Goal: Task Accomplishment & Management: Manage account settings

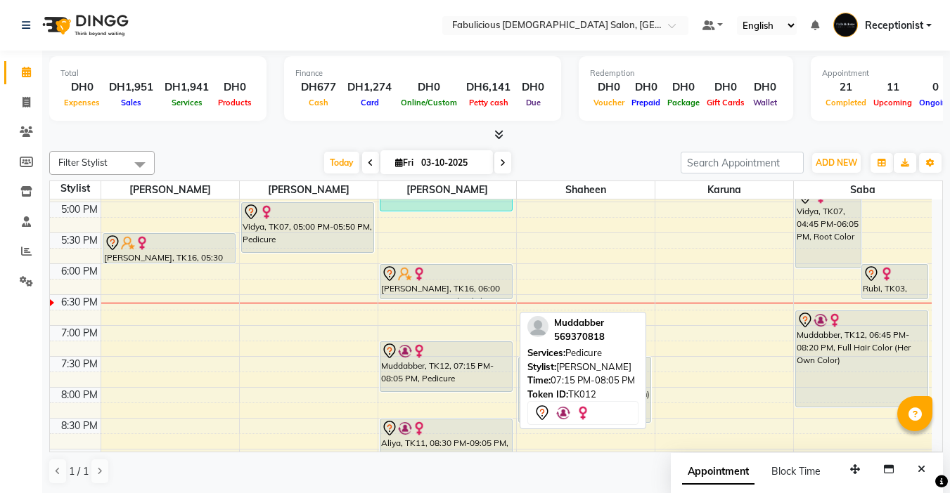
scroll to position [562, 0]
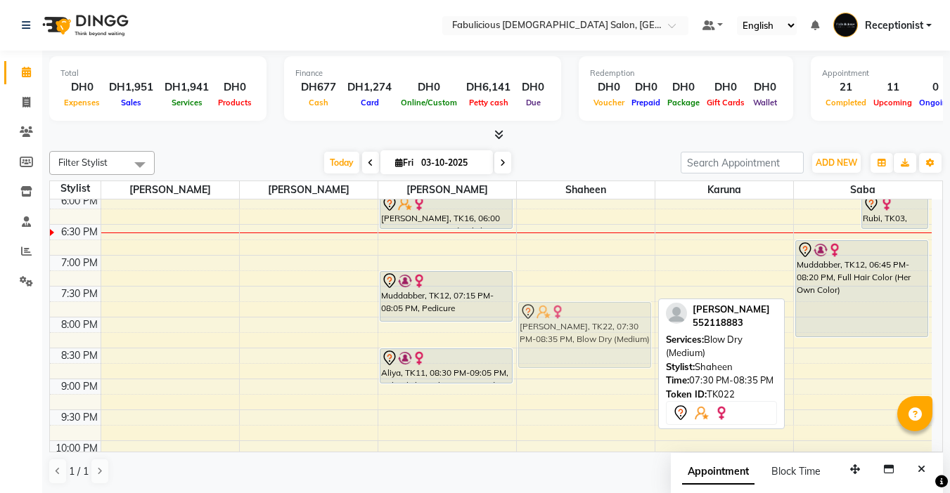
click at [576, 307] on div "[PERSON_NAME], TK14, 12:45 PM-01:05 PM, Kids Hair Trim (Short) [PERSON_NAME] ( …" at bounding box center [586, 100] width 138 height 927
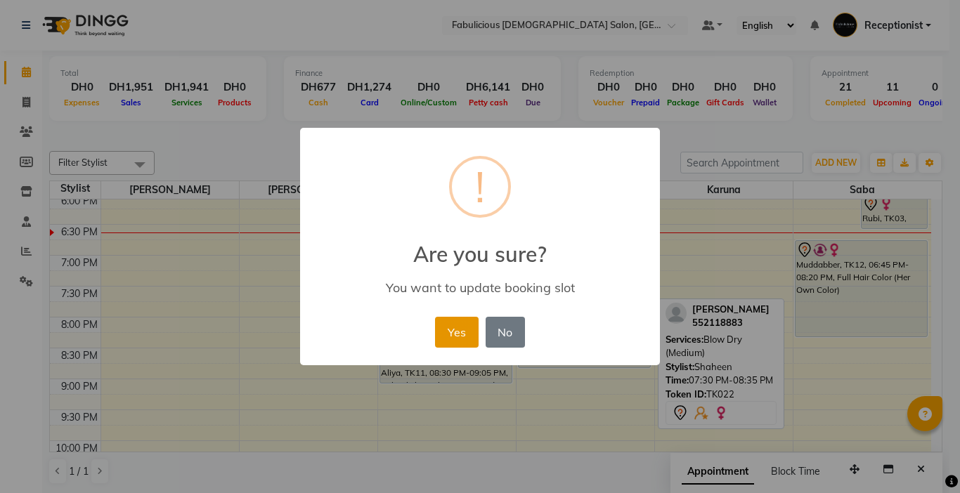
click at [440, 330] on button "Yes" at bounding box center [456, 332] width 43 height 31
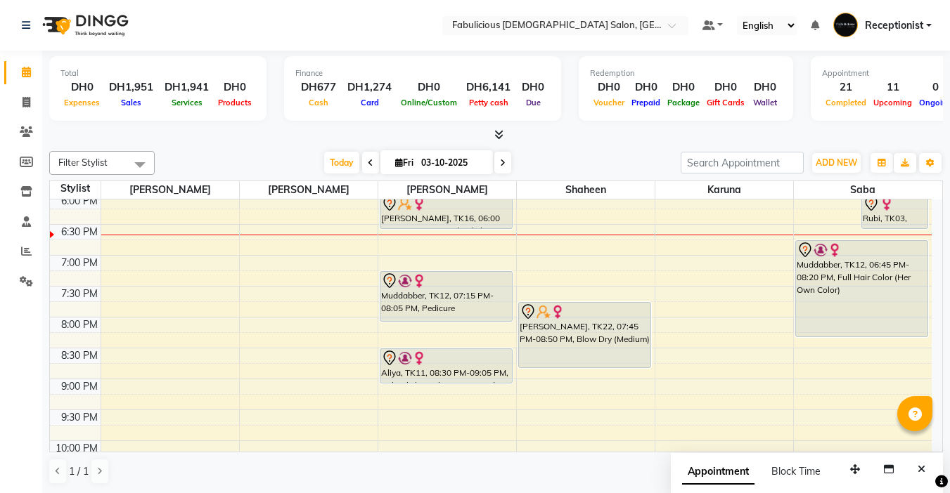
click at [501, 160] on icon at bounding box center [503, 163] width 6 height 8
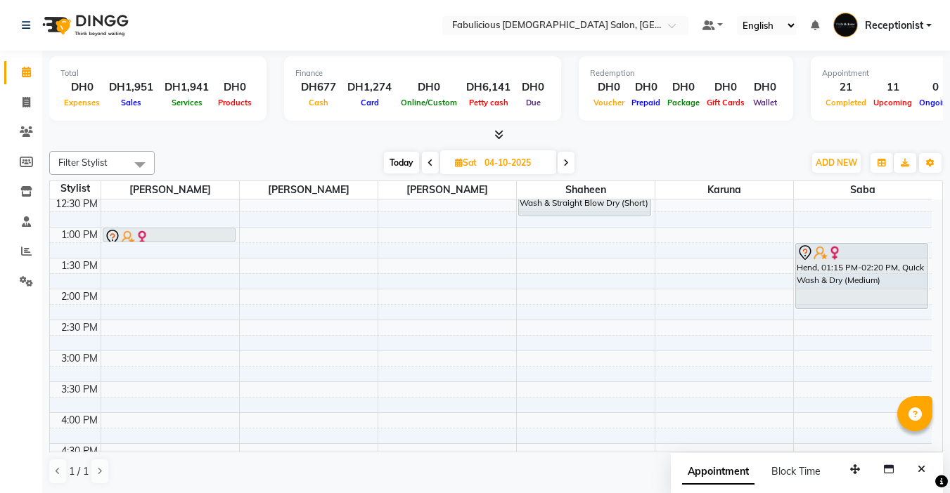
scroll to position [211, 0]
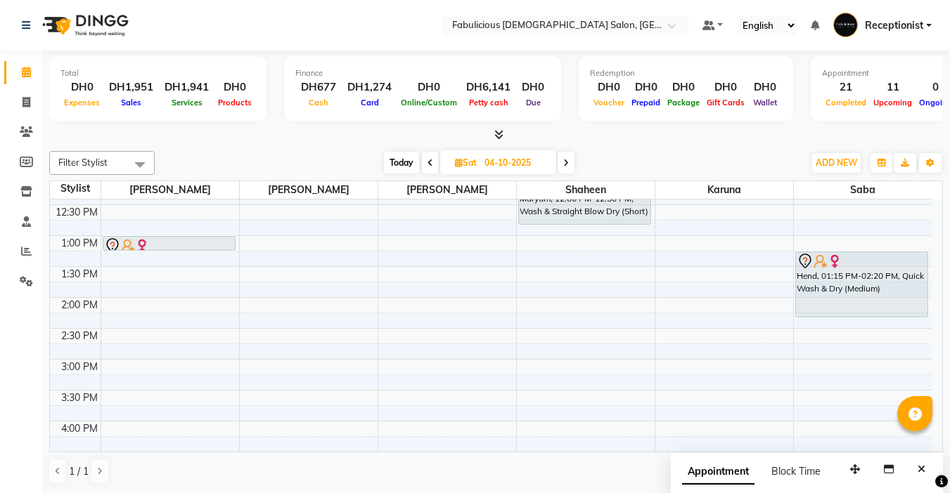
click at [427, 160] on icon at bounding box center [430, 163] width 6 height 8
type input "03-10-2025"
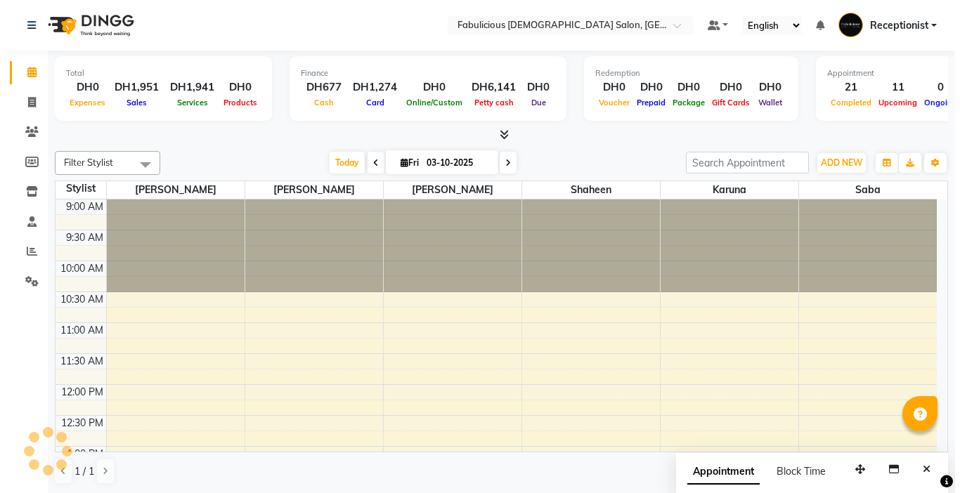
scroll to position [557, 0]
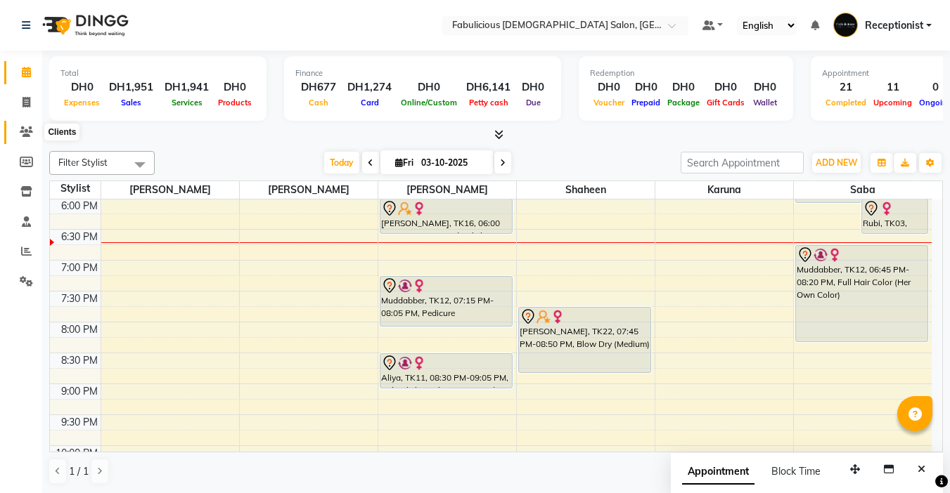
click at [27, 136] on icon at bounding box center [26, 132] width 13 height 11
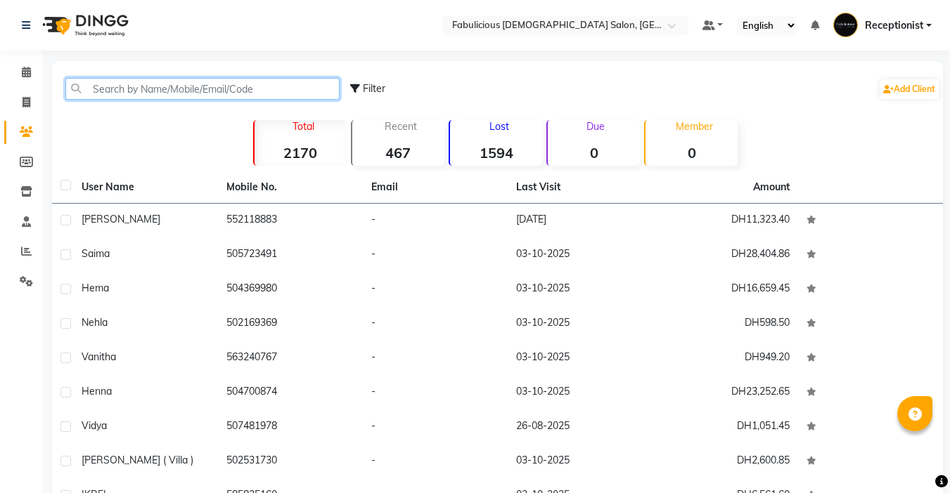
click at [222, 85] on input "text" at bounding box center [202, 89] width 274 height 22
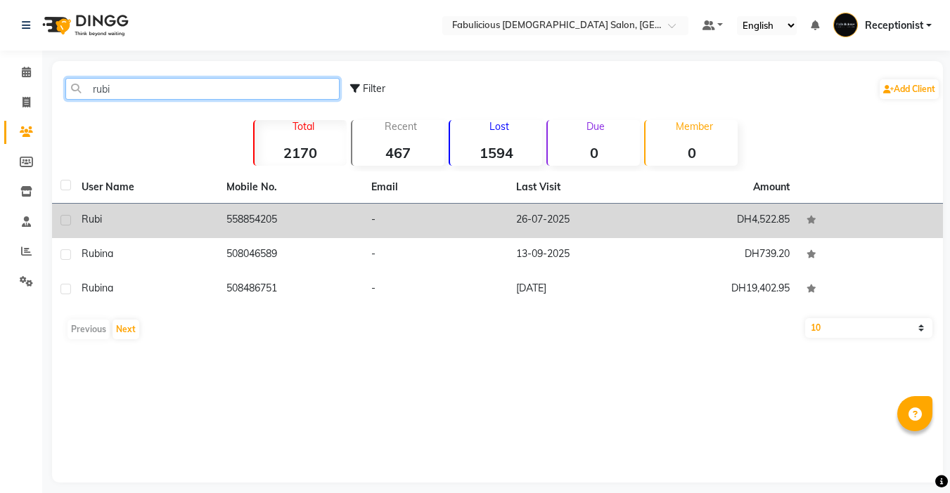
type input "rubi"
click at [808, 219] on icon at bounding box center [811, 220] width 10 height 8
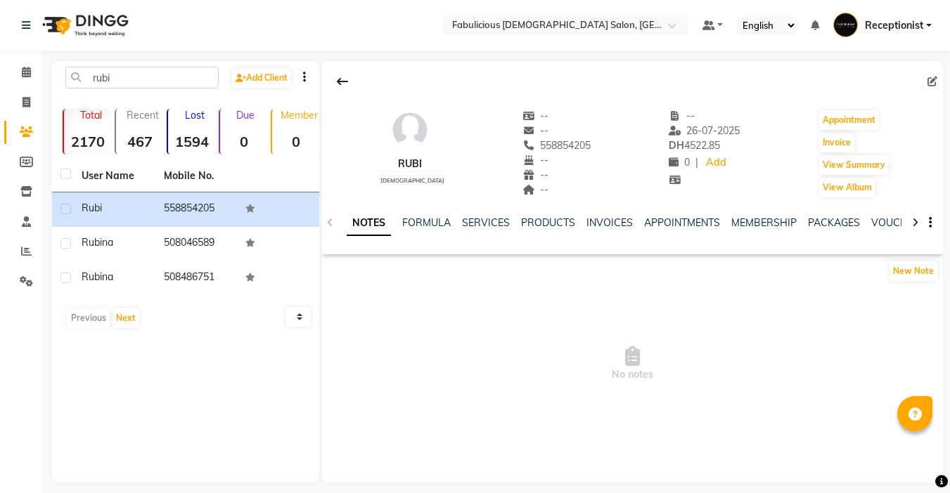
click at [474, 231] on div "NOTES FORMULA SERVICES PRODUCTS INVOICES APPOINTMENTS MEMBERSHIP PACKAGES VOUCH…" at bounding box center [616, 229] width 538 height 26
click at [479, 219] on link "SERVICES" at bounding box center [486, 223] width 48 height 13
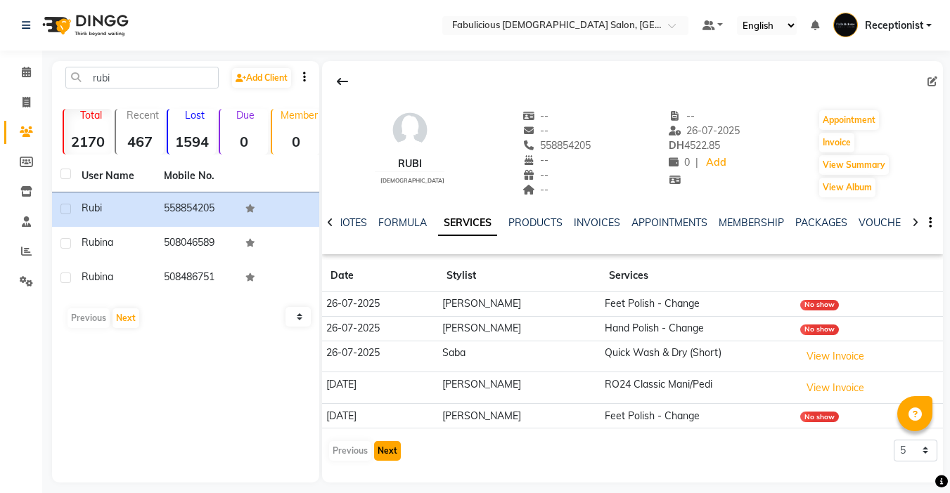
click at [382, 453] on button "Next" at bounding box center [387, 451] width 27 height 20
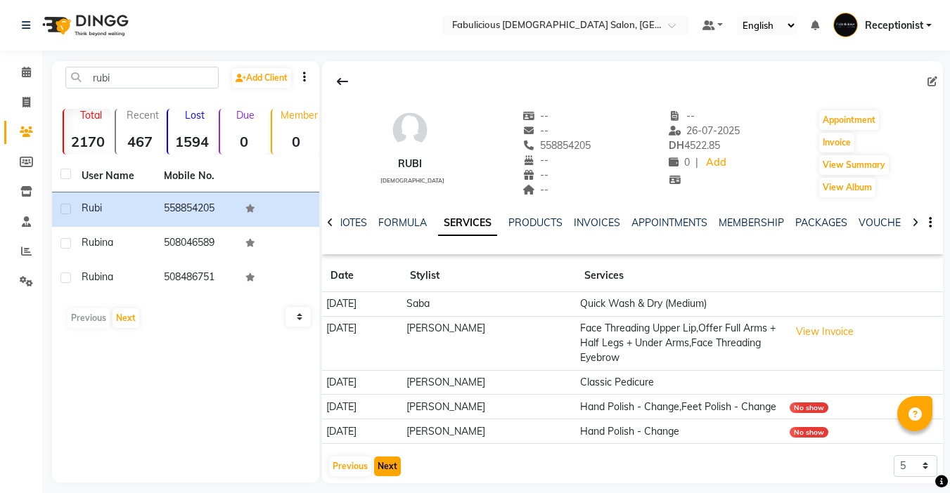
click at [385, 468] on button "Next" at bounding box center [387, 467] width 27 height 20
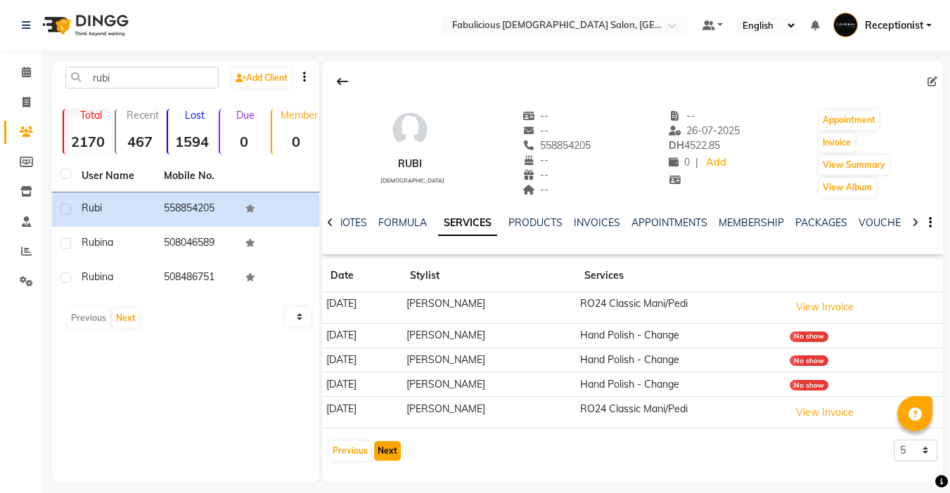
click at [385, 453] on button "Next" at bounding box center [387, 451] width 27 height 20
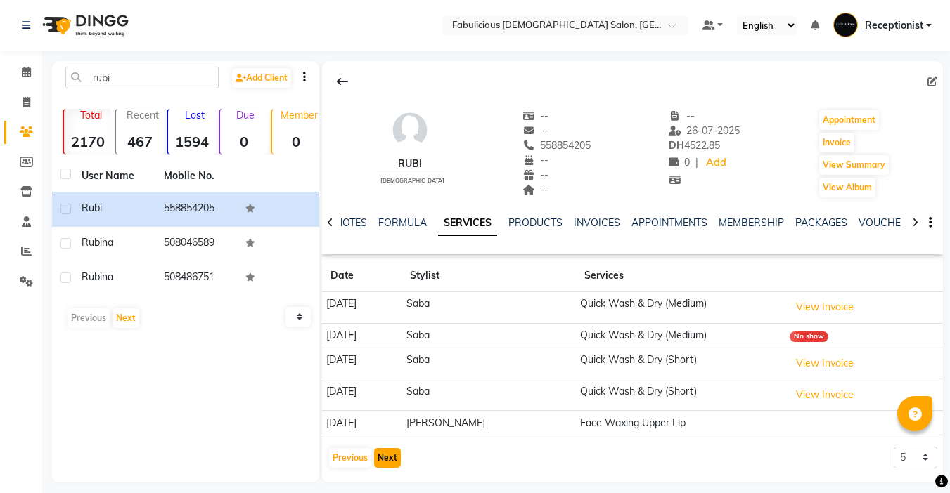
click at [385, 453] on button "Next" at bounding box center [387, 458] width 27 height 20
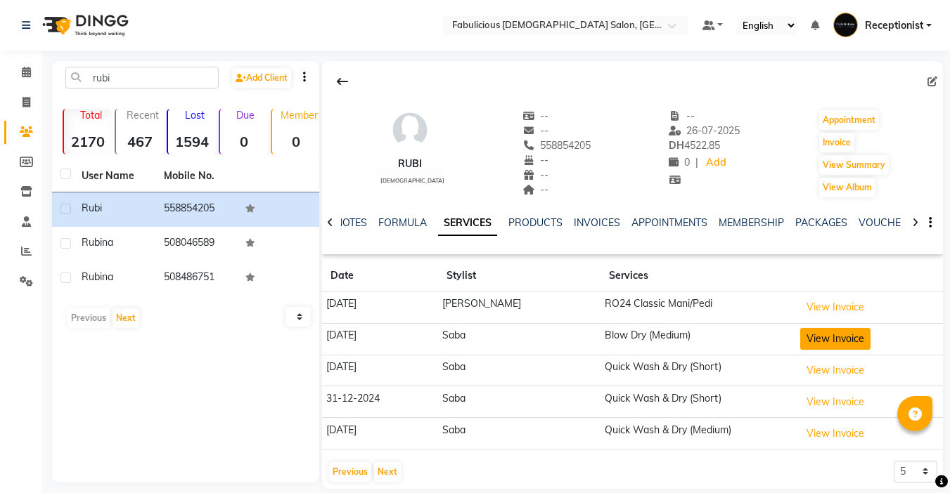
click at [800, 337] on button "View Invoice" at bounding box center [835, 339] width 70 height 22
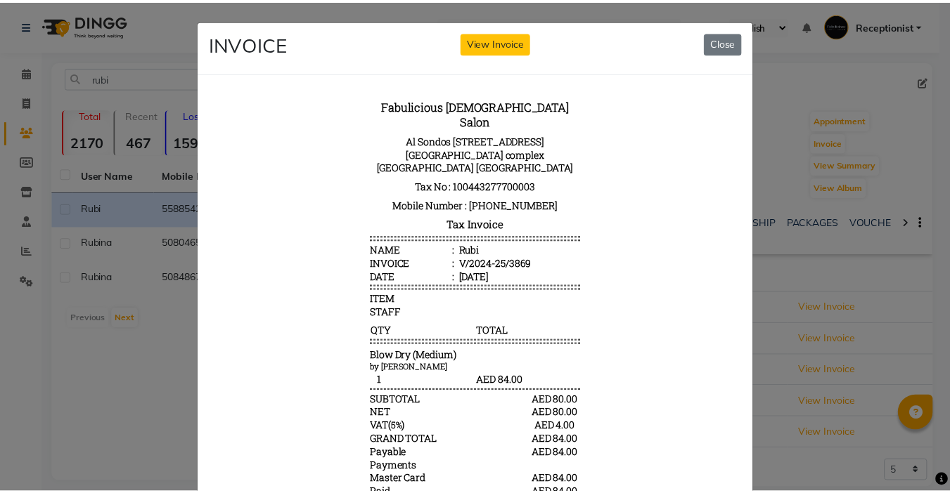
scroll to position [11, 0]
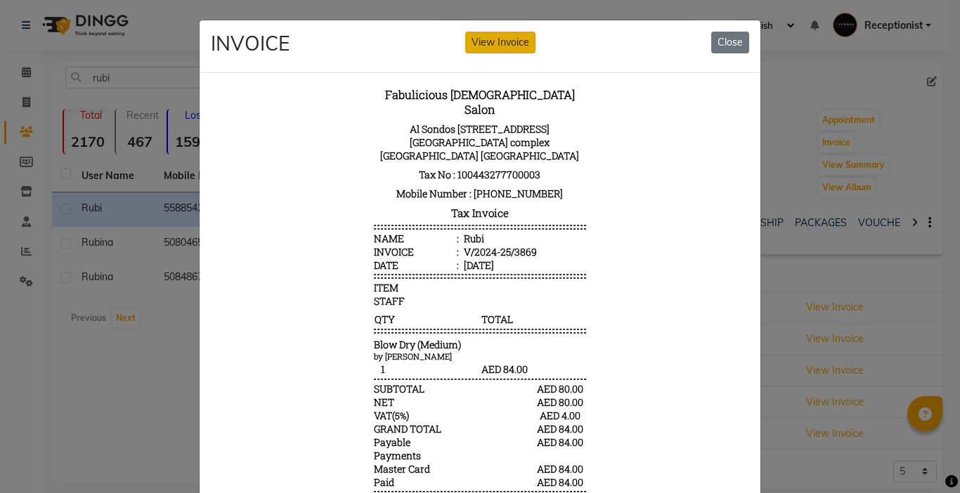
click at [512, 46] on button "View Invoice" at bounding box center [500, 43] width 70 height 22
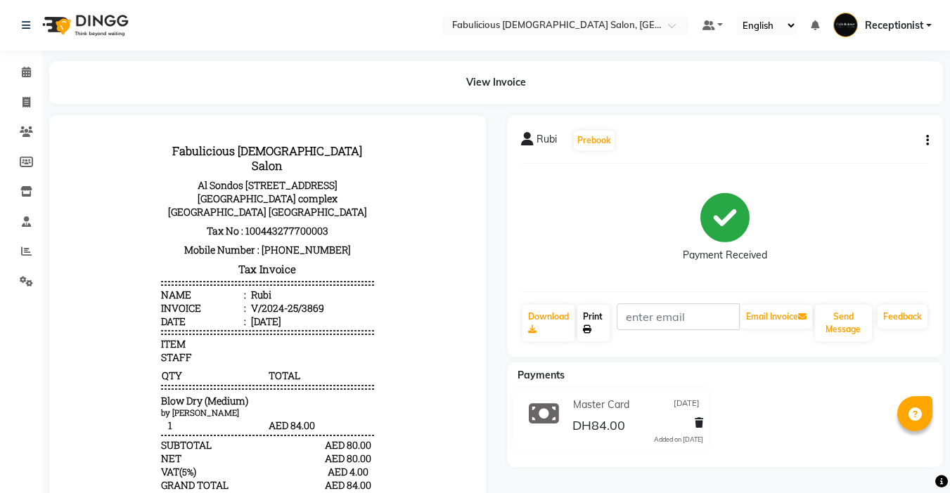
click at [602, 318] on link "Print" at bounding box center [593, 323] width 32 height 37
click at [28, 72] on icon at bounding box center [26, 72] width 9 height 11
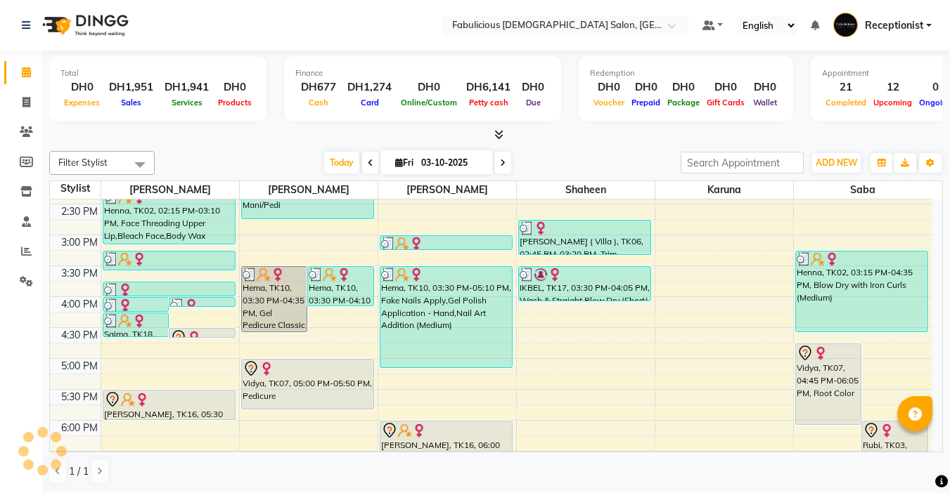
scroll to position [417, 0]
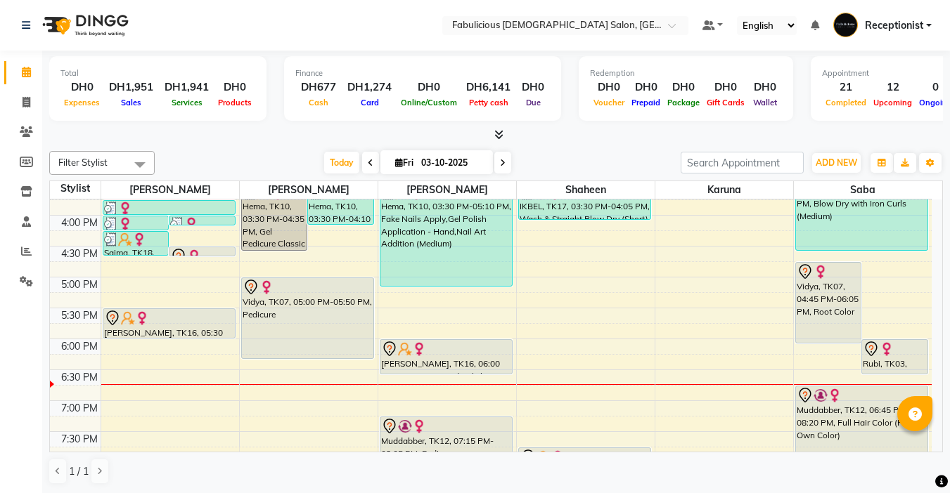
drag, startPoint x: 276, startPoint y: 328, endPoint x: 281, endPoint y: 364, distance: 36.9
click at [281, 364] on div "9:00 AM 9:30 AM 10:00 AM 10:30 AM 11:00 AM 11:30 AM 12:00 PM 12:30 PM 1:00 PM 1…" at bounding box center [491, 246] width 882 height 927
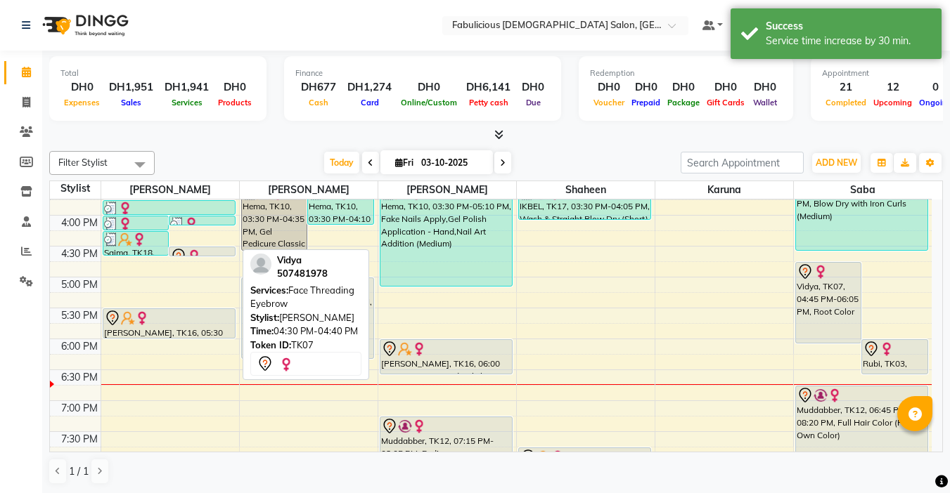
click at [214, 249] on div at bounding box center [202, 256] width 64 height 17
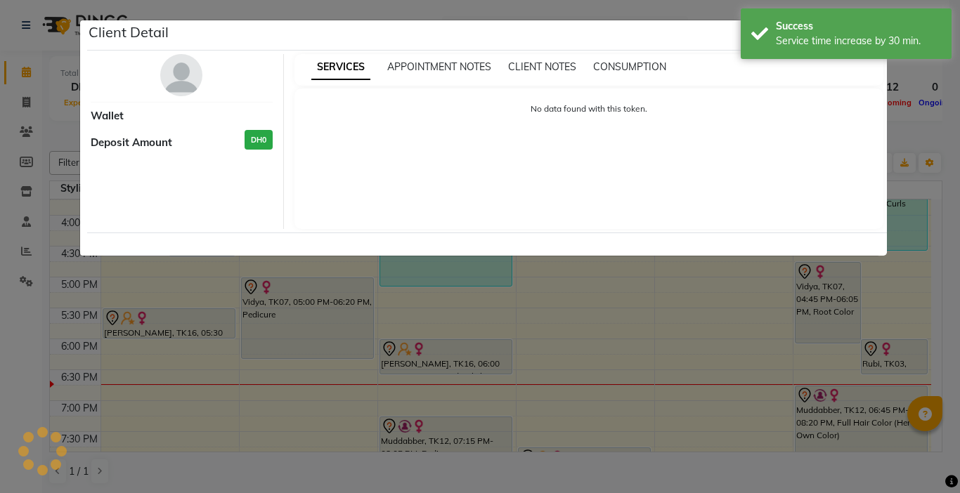
select select "7"
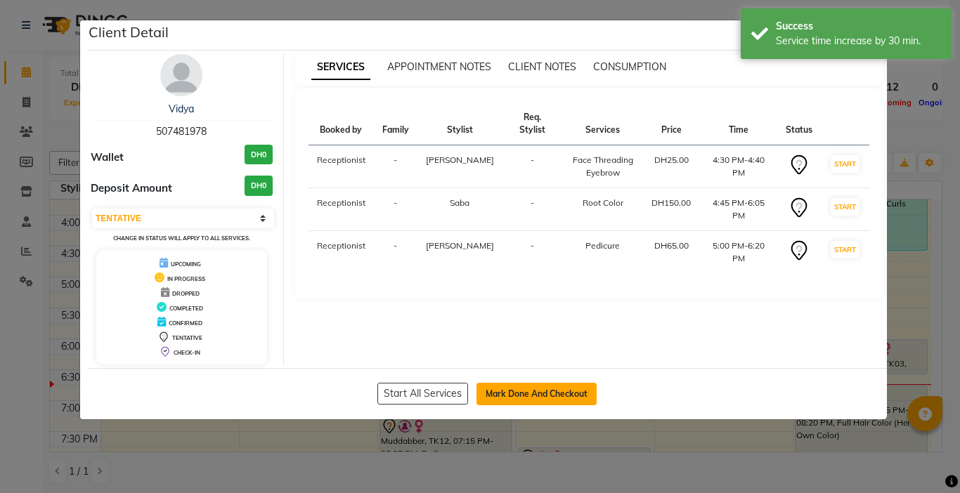
click at [494, 396] on button "Mark Done And Checkout" at bounding box center [537, 394] width 120 height 22
select select "service"
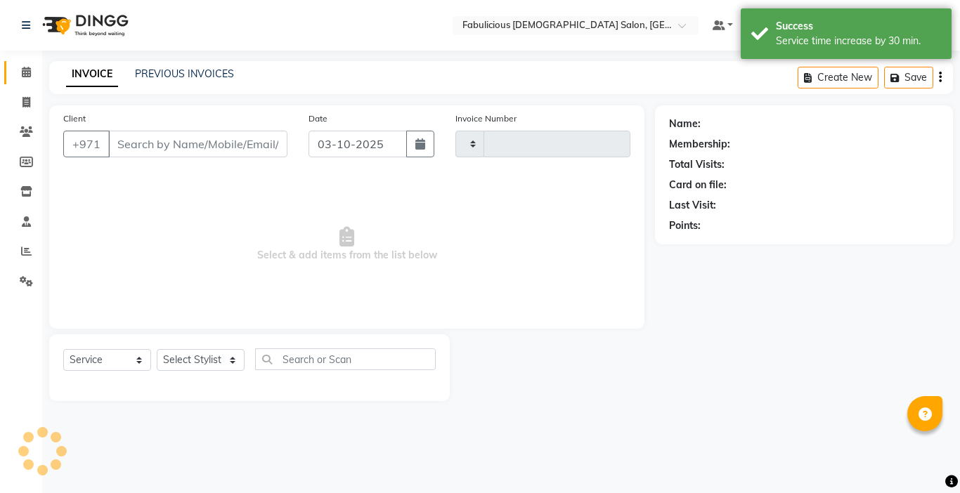
type input "2456"
select select "738"
type input "507481978"
select select "11627"
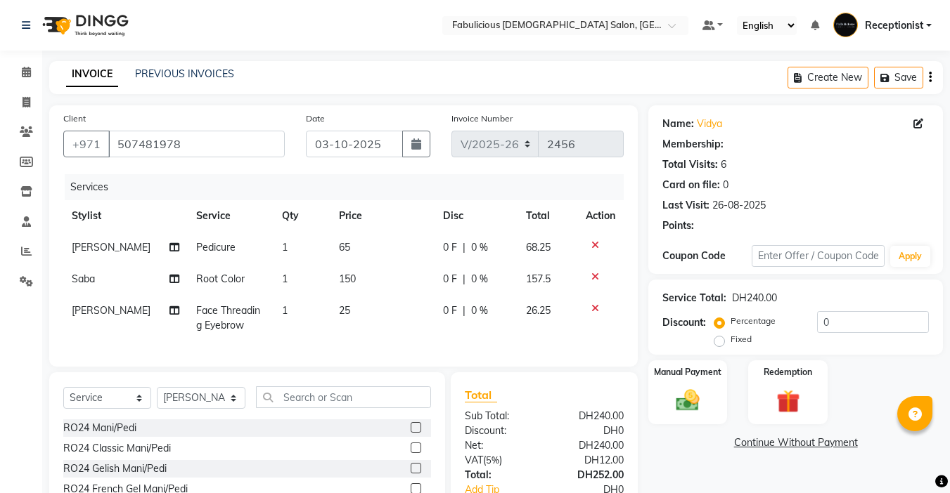
click at [287, 262] on td "1" at bounding box center [301, 248] width 57 height 32
select select "11628"
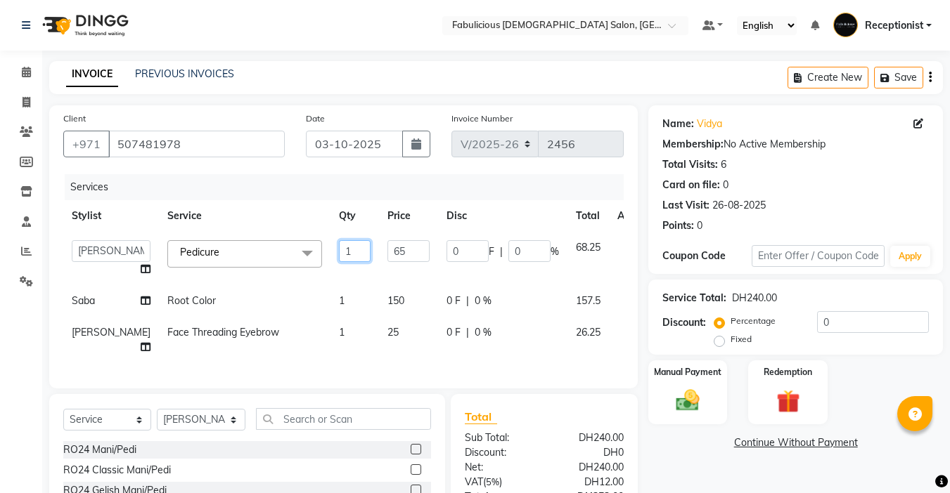
click at [339, 251] on input "1" at bounding box center [355, 251] width 32 height 22
type input "2"
click at [308, 283] on tbody "[PERSON_NAME] [PERSON_NAME] [PERSON_NAME] [PERSON_NAME] Receptionist [PERSON_NA…" at bounding box center [359, 297] width 592 height 131
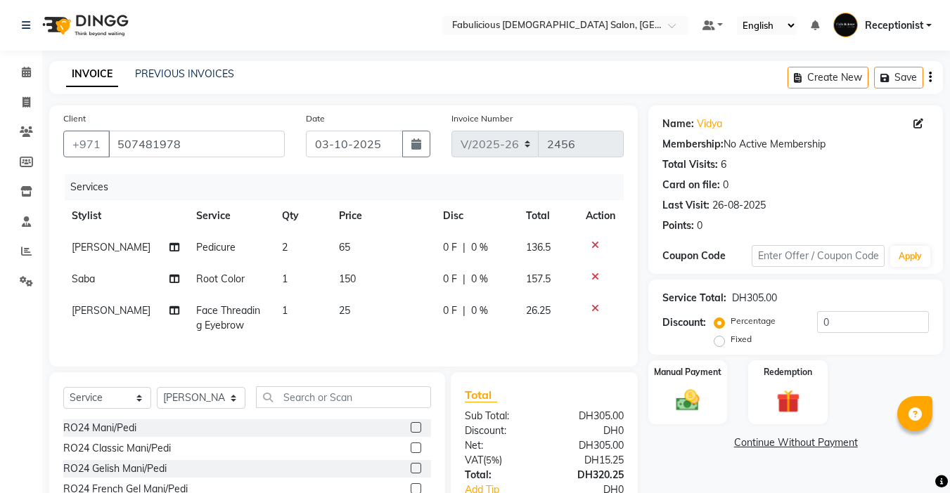
click at [685, 288] on div "Service Total: DH305.00 Discount: Percentage Fixed 0" at bounding box center [795, 317] width 266 height 64
click at [688, 387] on img at bounding box center [688, 400] width 38 height 27
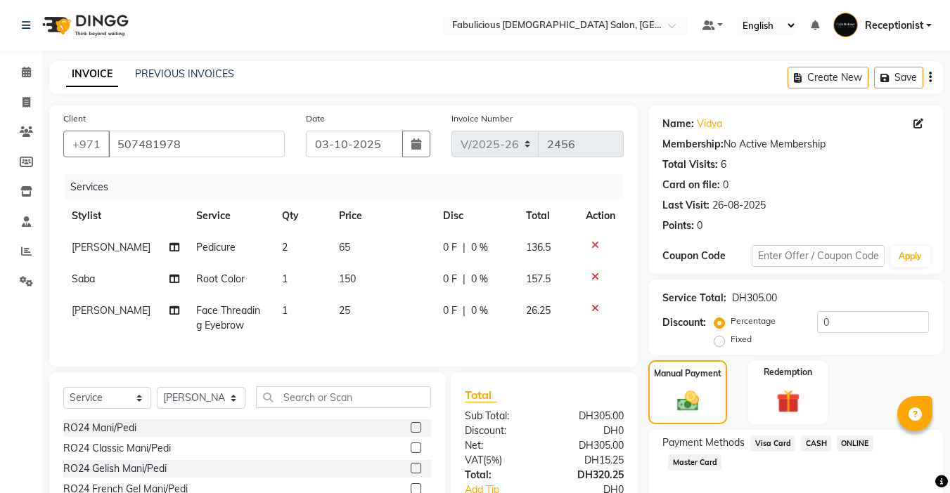
click at [758, 436] on span "Visa Card" at bounding box center [772, 444] width 45 height 16
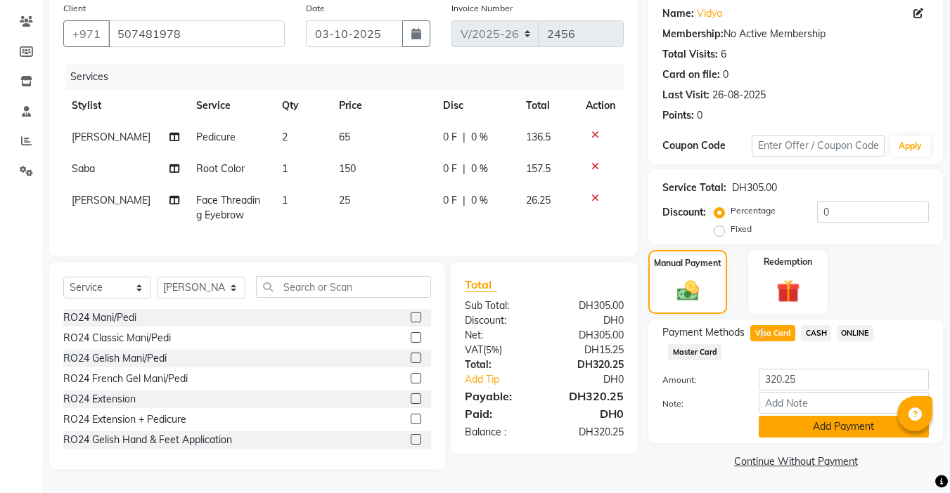
click at [799, 416] on button "Add Payment" at bounding box center [844, 427] width 170 height 22
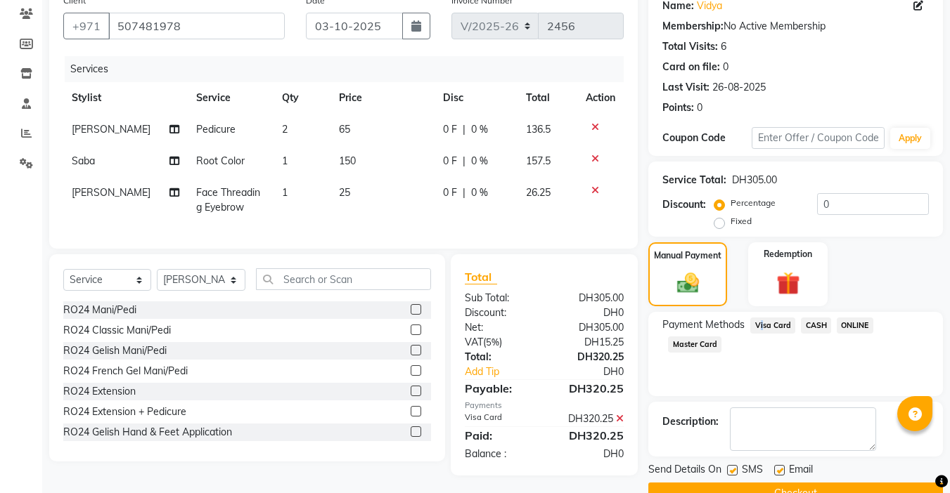
click at [779, 456] on div "Name: Vidya Membership: No Active Membership Total Visits: 6 Card on file: 0 La…" at bounding box center [800, 245] width 305 height 517
click at [784, 483] on button "Checkout" at bounding box center [795, 494] width 295 height 22
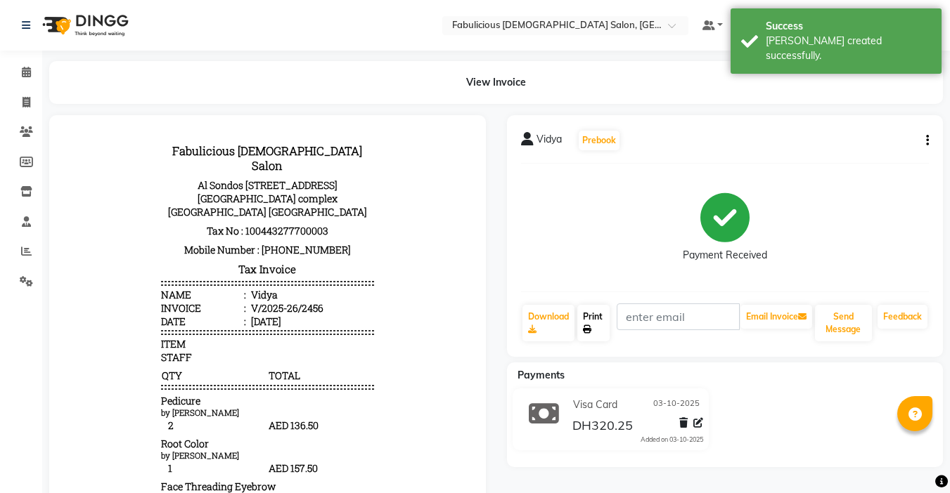
click at [583, 318] on link "Print" at bounding box center [593, 323] width 32 height 37
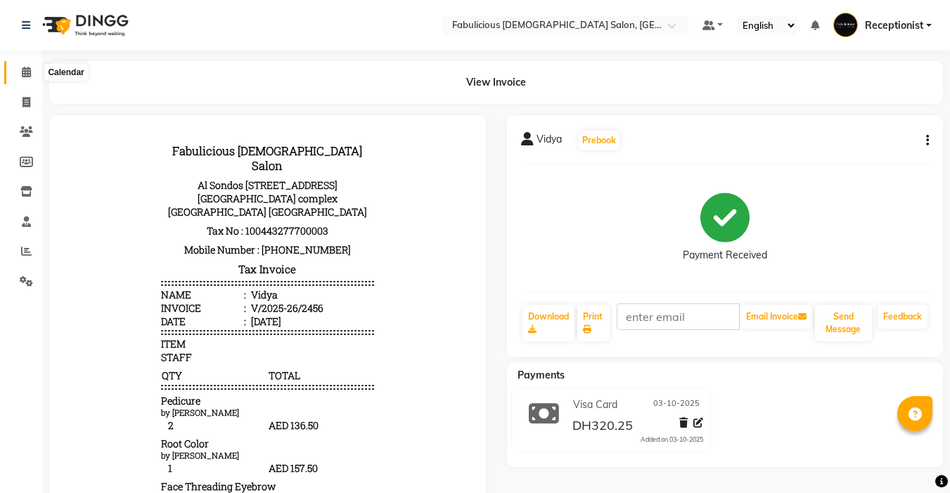
click at [22, 73] on icon at bounding box center [26, 72] width 9 height 11
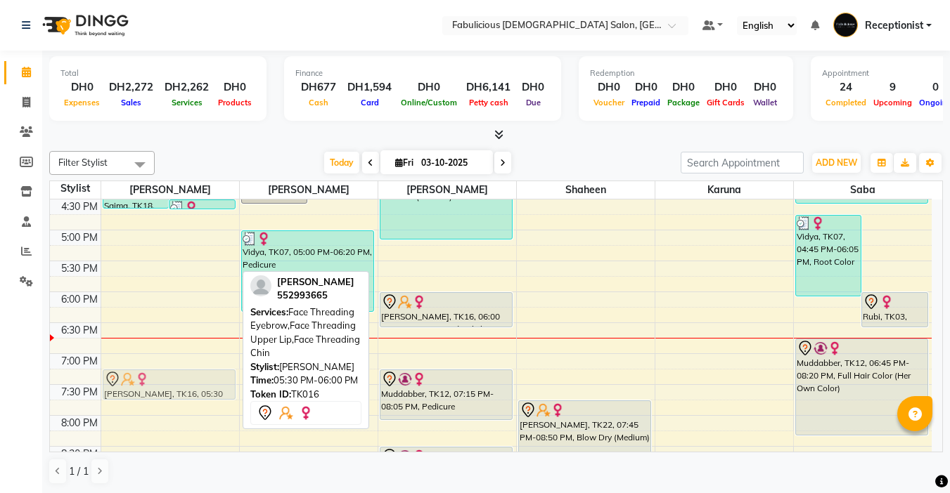
scroll to position [464, 0]
drag, startPoint x: 183, startPoint y: 383, endPoint x: 232, endPoint y: 383, distance: 48.5
click at [232, 383] on div "[PERSON_NAME] ( Google ), TK08, 11:30 AM-11:50 AM, Face Threading Eyebrow,Body …" at bounding box center [170, 199] width 138 height 927
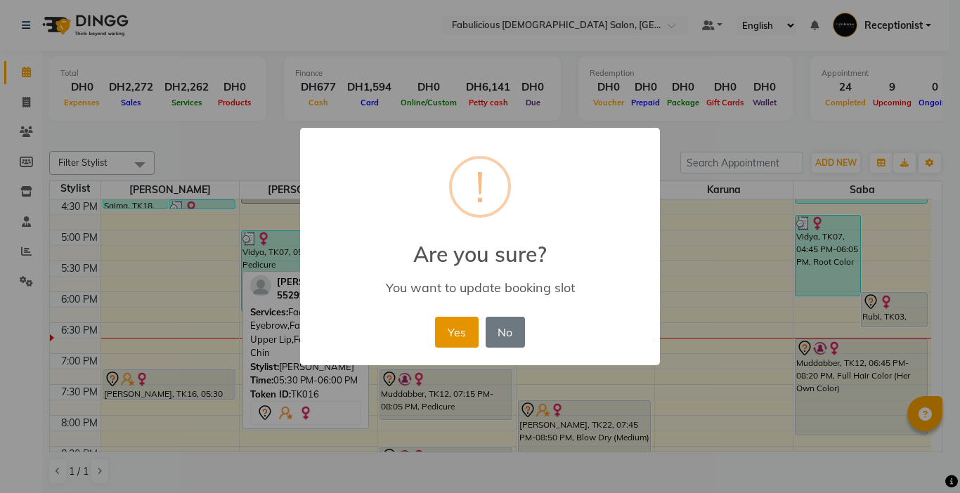
click at [454, 335] on button "Yes" at bounding box center [456, 332] width 43 height 31
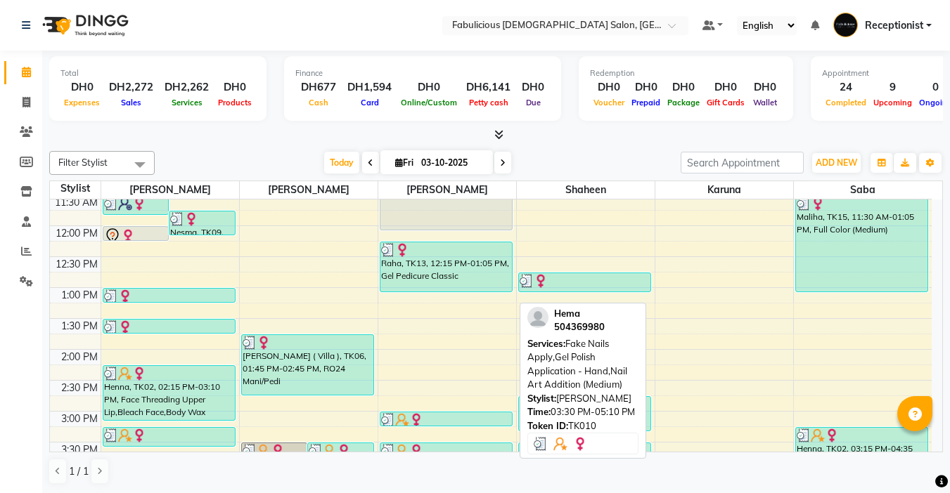
scroll to position [112, 0]
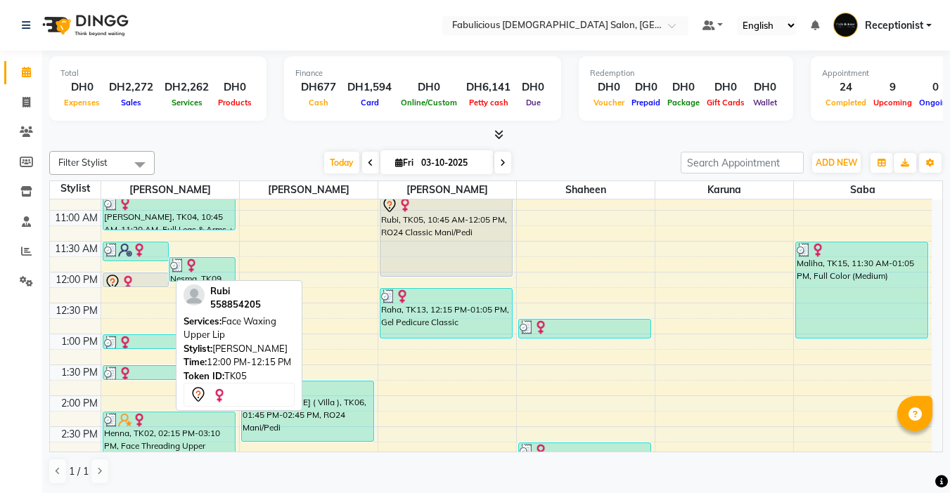
click at [121, 278] on img at bounding box center [128, 283] width 14 height 14
click at [143, 280] on div at bounding box center [136, 282] width 64 height 17
select select "7"
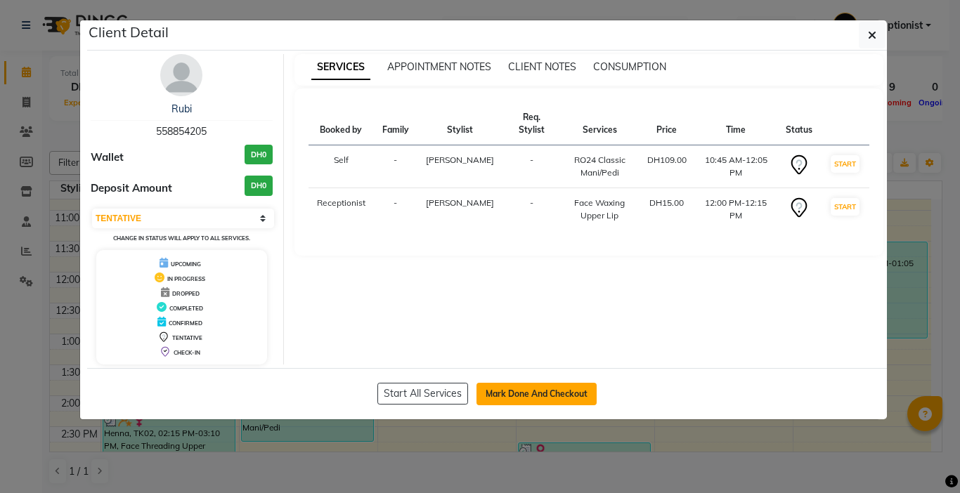
click at [518, 387] on button "Mark Done And Checkout" at bounding box center [537, 394] width 120 height 22
select select "service"
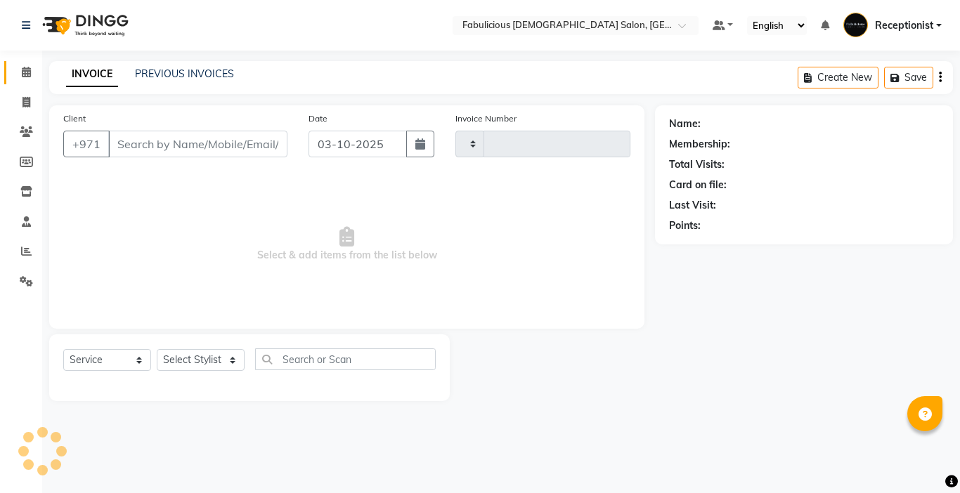
type input "2457"
select select "738"
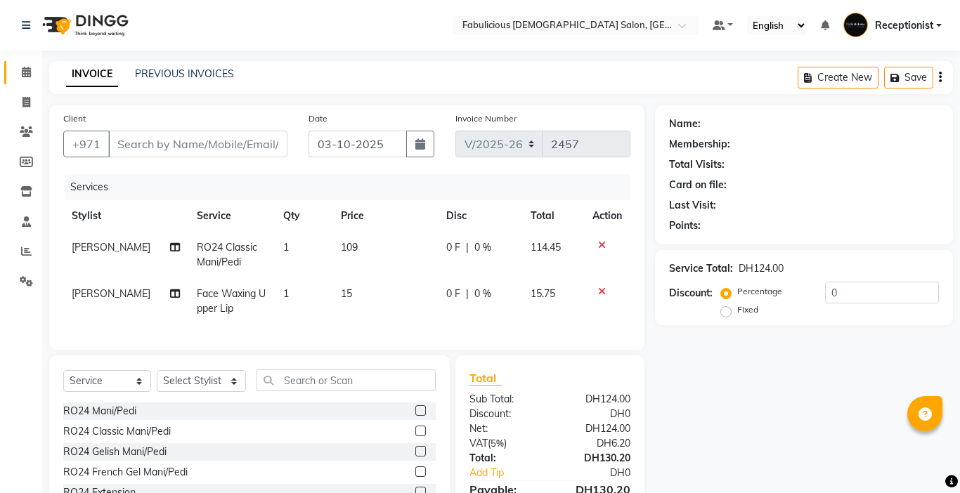
type input "558854205"
select select "11627"
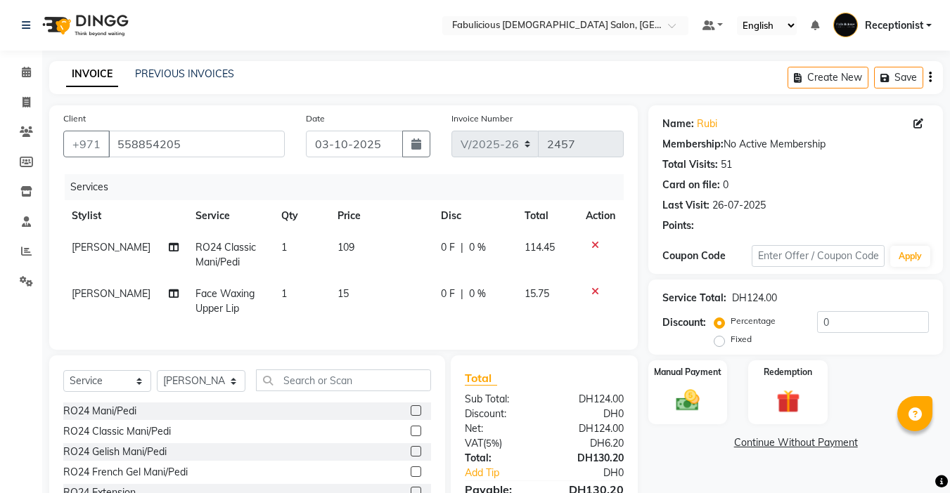
click at [366, 262] on td "109" at bounding box center [380, 255] width 103 height 46
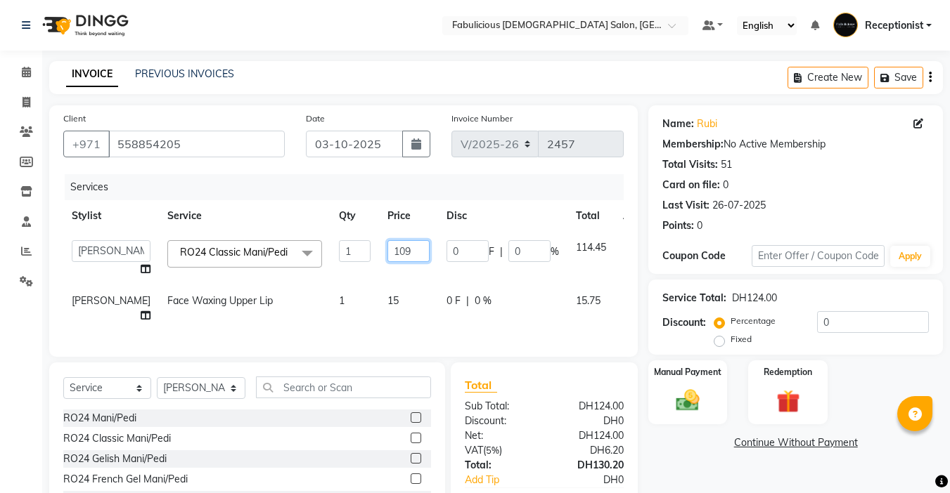
click at [387, 247] on input "109" at bounding box center [408, 251] width 42 height 22
type input "1"
type input "110"
click at [396, 293] on td "15" at bounding box center [408, 308] width 59 height 46
select select "11627"
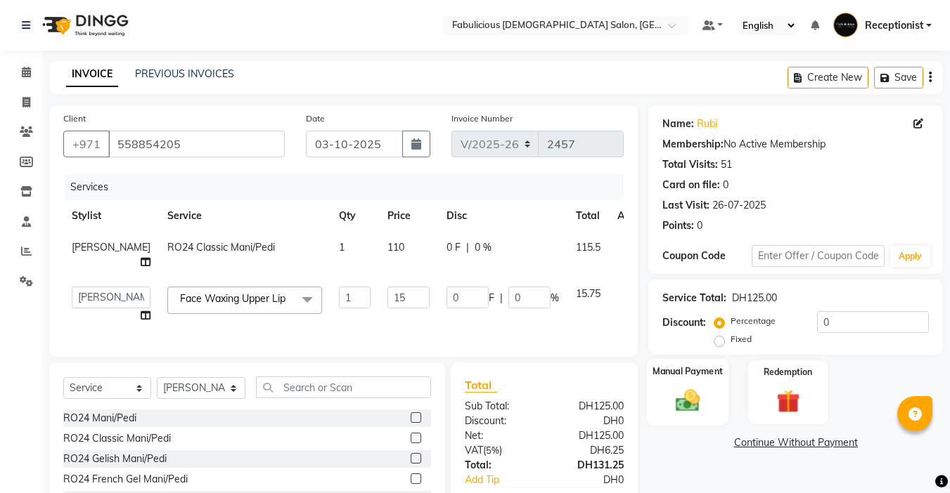
click at [679, 300] on div "Service Total:" at bounding box center [694, 298] width 64 height 15
click at [685, 387] on img at bounding box center [688, 400] width 38 height 27
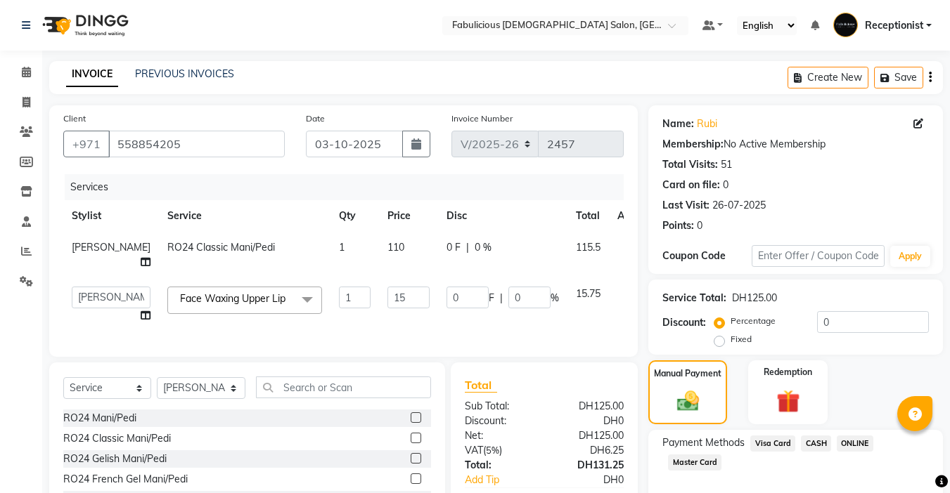
click at [690, 455] on span "Master Card" at bounding box center [694, 463] width 53 height 16
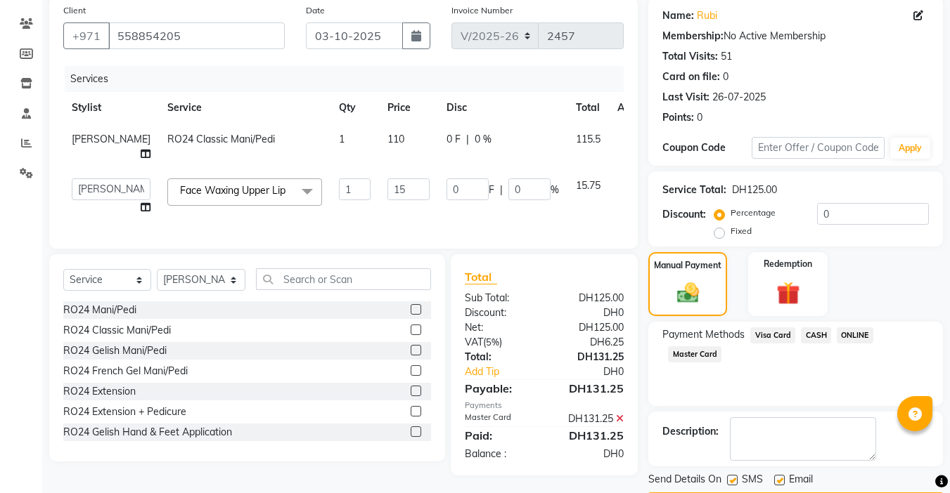
click at [782, 467] on div "Name: Rubi Membership: No Active Membership Total Visits: 51 Card on file: 0 La…" at bounding box center [800, 255] width 305 height 517
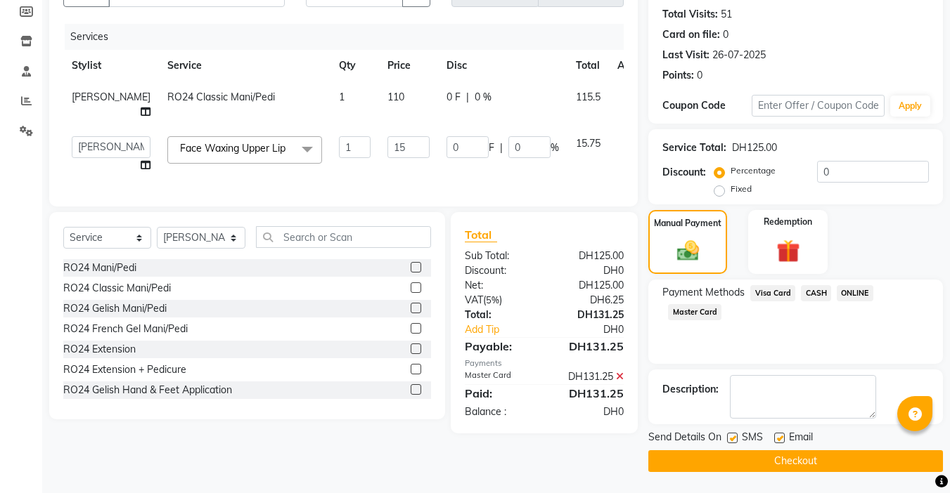
click at [779, 463] on button "Checkout" at bounding box center [795, 462] width 295 height 22
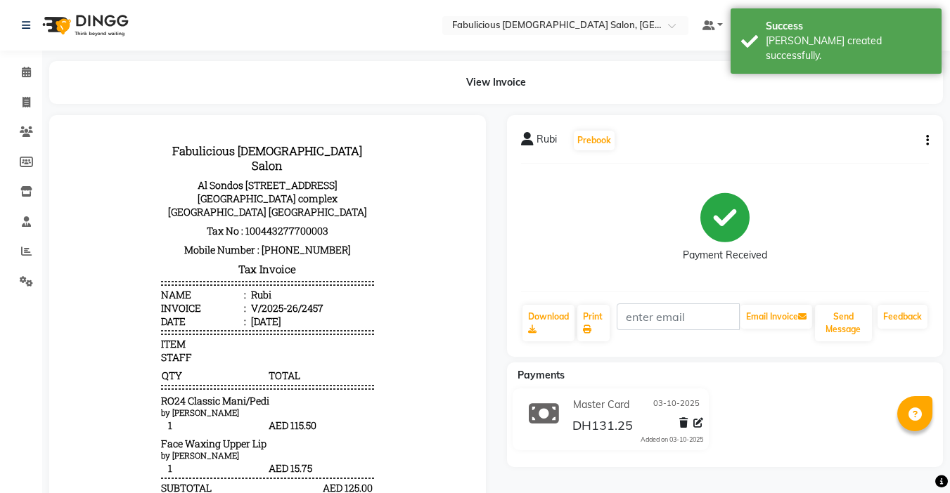
click at [928, 141] on icon "button" at bounding box center [927, 141] width 3 height 1
click at [835, 136] on div "Split Service Amount" at bounding box center [857, 132] width 96 height 18
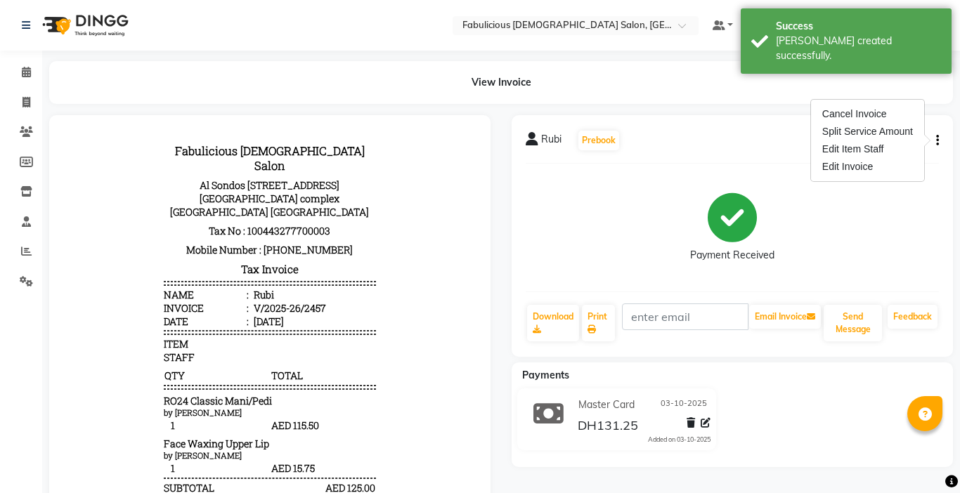
select select "11630"
select select "11627"
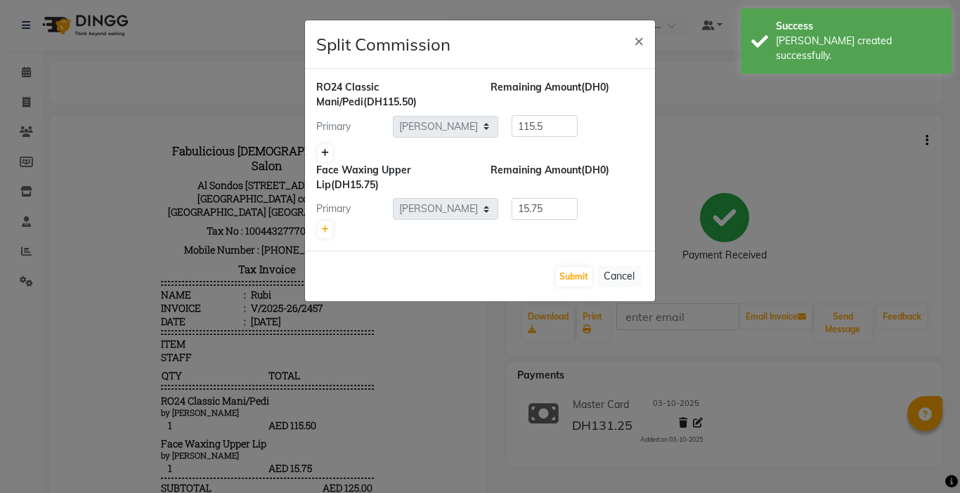
click at [330, 155] on link at bounding box center [325, 153] width 15 height 17
type input "57.75"
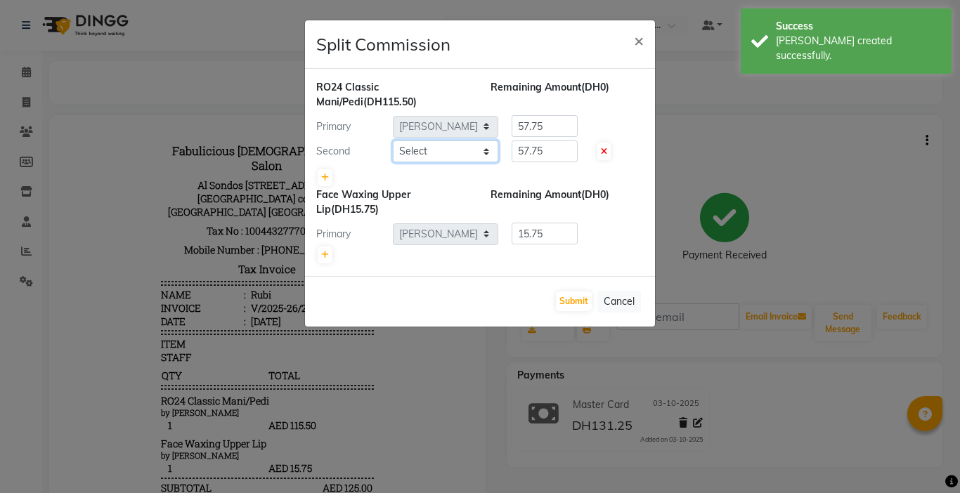
click at [439, 155] on select "Select [PERSON_NAME] [PERSON_NAME] [PERSON_NAME] [PERSON_NAME] Receptionist [PE…" at bounding box center [445, 152] width 105 height 22
select select "11628"
click at [393, 141] on select "Select [PERSON_NAME] [PERSON_NAME] [PERSON_NAME] [PERSON_NAME] Receptionist [PE…" at bounding box center [445, 152] width 105 height 22
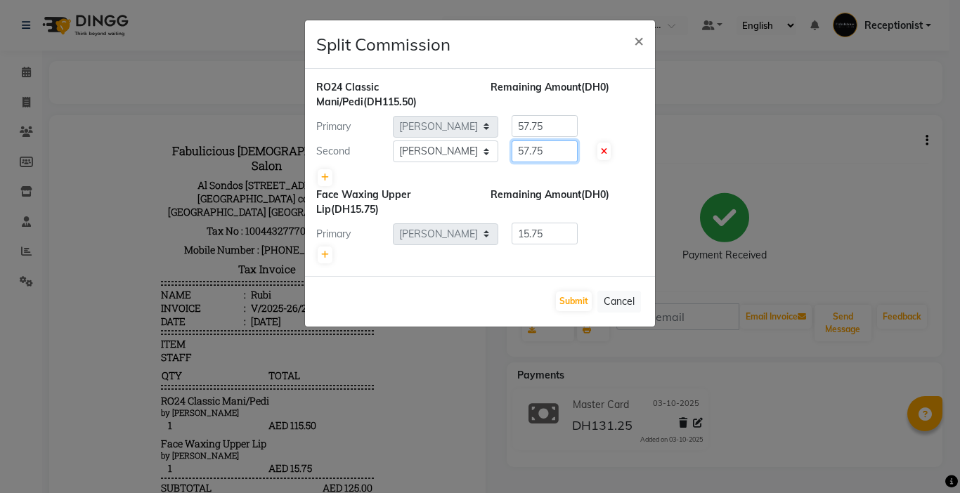
drag, startPoint x: 542, startPoint y: 161, endPoint x: 549, endPoint y: 160, distance: 7.2
click at [543, 160] on input "57.75" at bounding box center [545, 152] width 66 height 22
type input "5"
type input "65"
click at [557, 124] on input "57.75" at bounding box center [545, 126] width 66 height 22
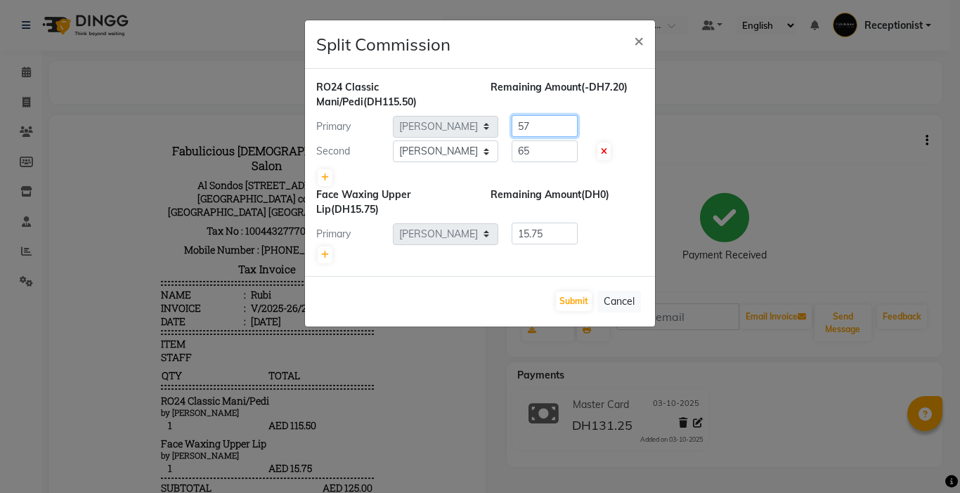
type input "5"
type input "50.50"
click at [568, 306] on button "Submit" at bounding box center [574, 302] width 36 height 20
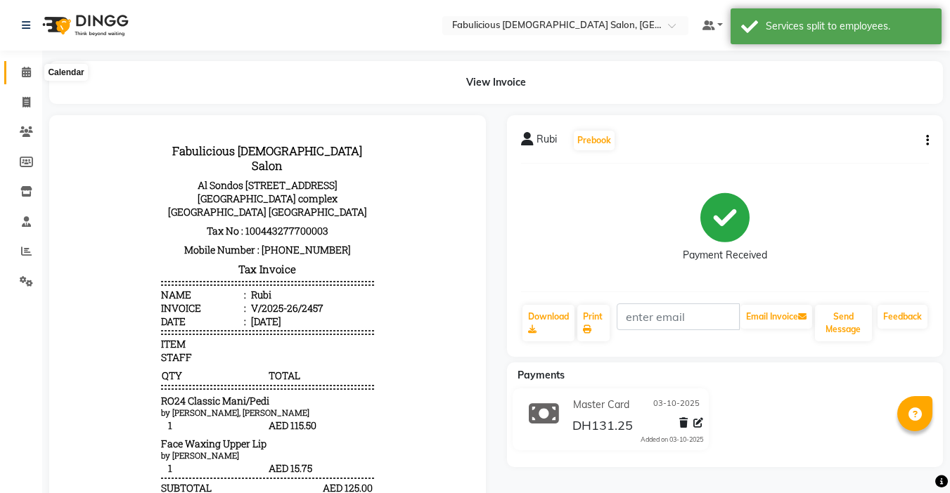
click at [18, 71] on span at bounding box center [26, 73] width 25 height 16
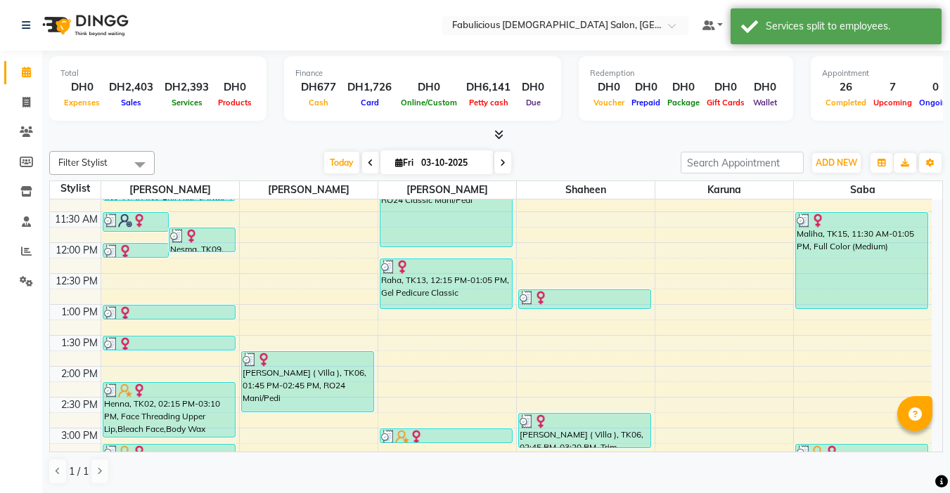
scroll to position [70, 0]
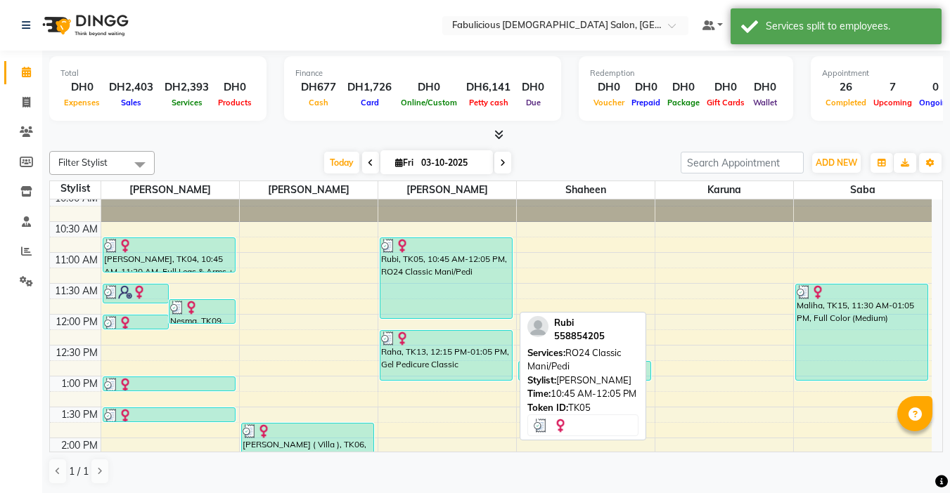
click at [458, 276] on div "Rubi, TK05, 10:45 AM-12:05 PM, RO24 Classic Mani/Pedi" at bounding box center [445, 278] width 131 height 80
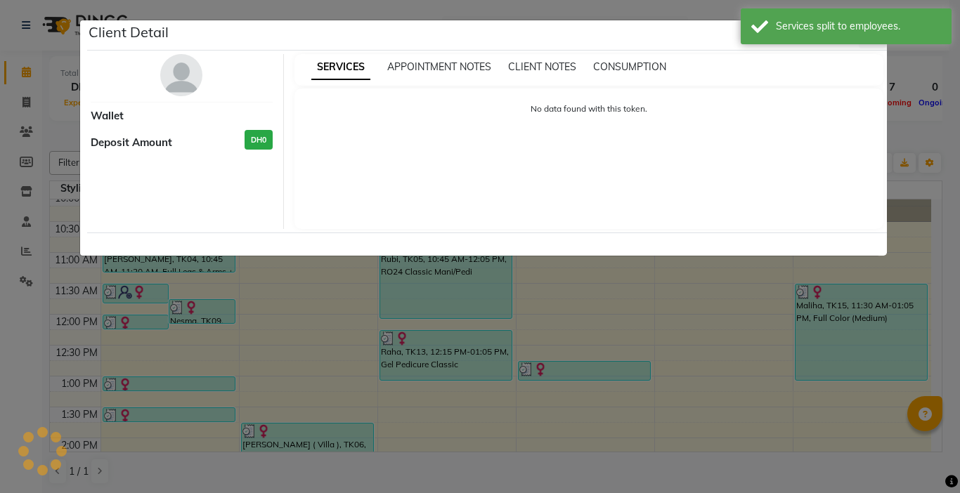
select select "3"
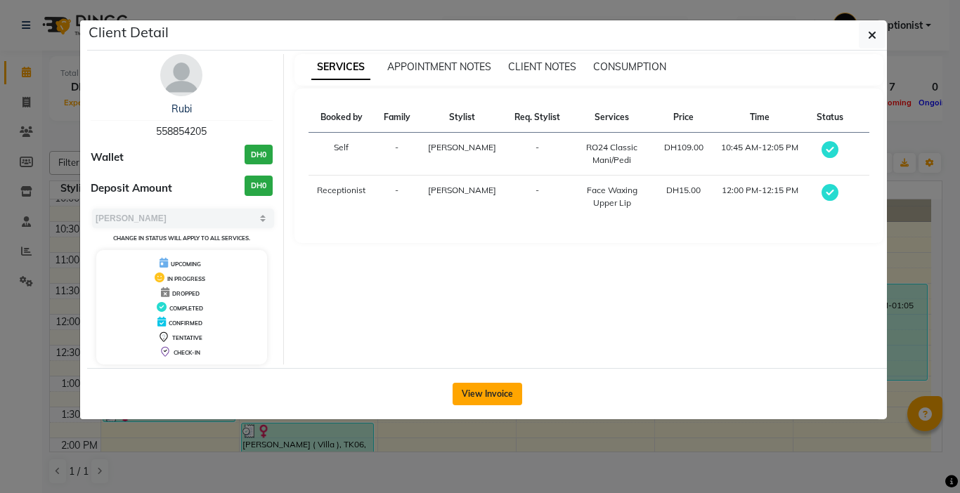
click at [477, 389] on button "View Invoice" at bounding box center [488, 394] width 70 height 22
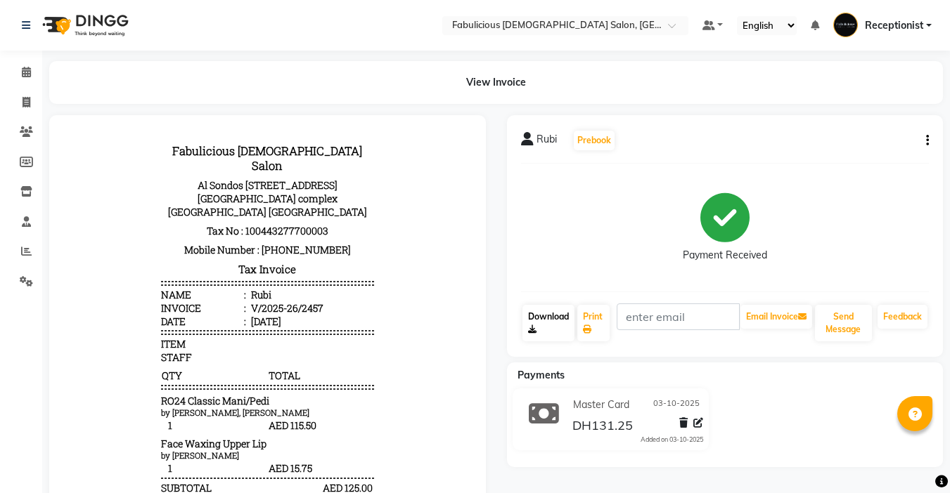
click at [570, 313] on link "Download" at bounding box center [548, 323] width 52 height 37
click at [591, 320] on link "Print" at bounding box center [593, 323] width 32 height 37
click at [22, 69] on icon at bounding box center [26, 72] width 9 height 11
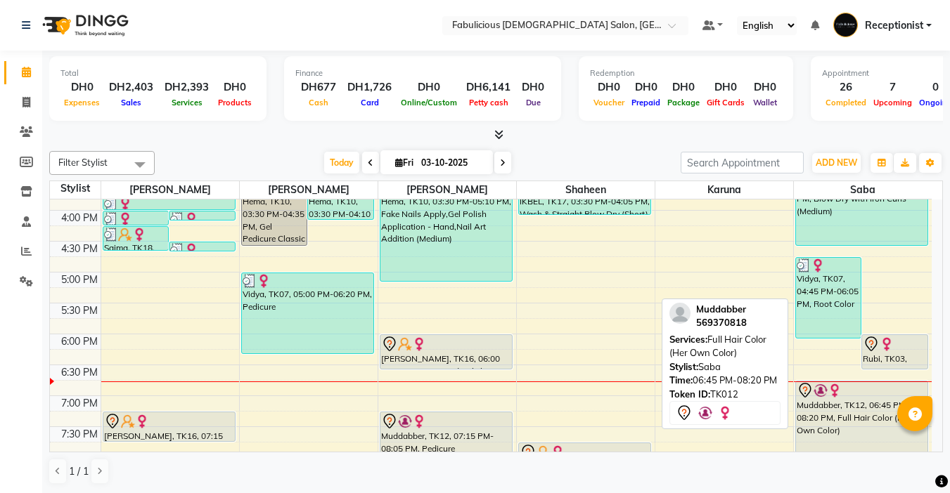
scroll to position [562, 0]
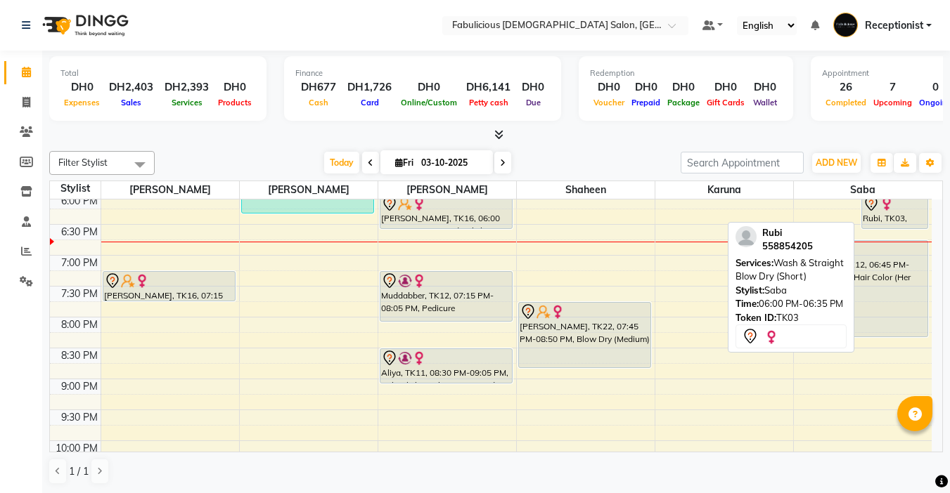
click at [889, 210] on img at bounding box center [886, 204] width 14 height 14
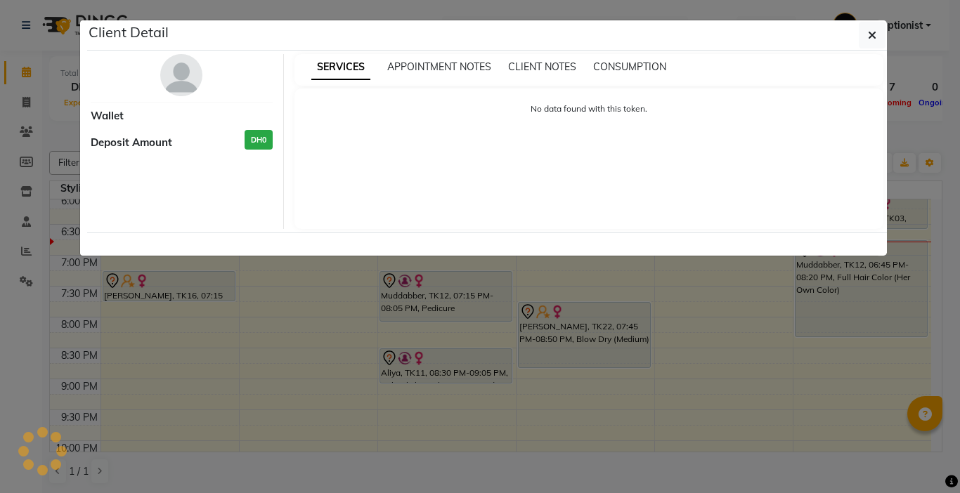
select select "7"
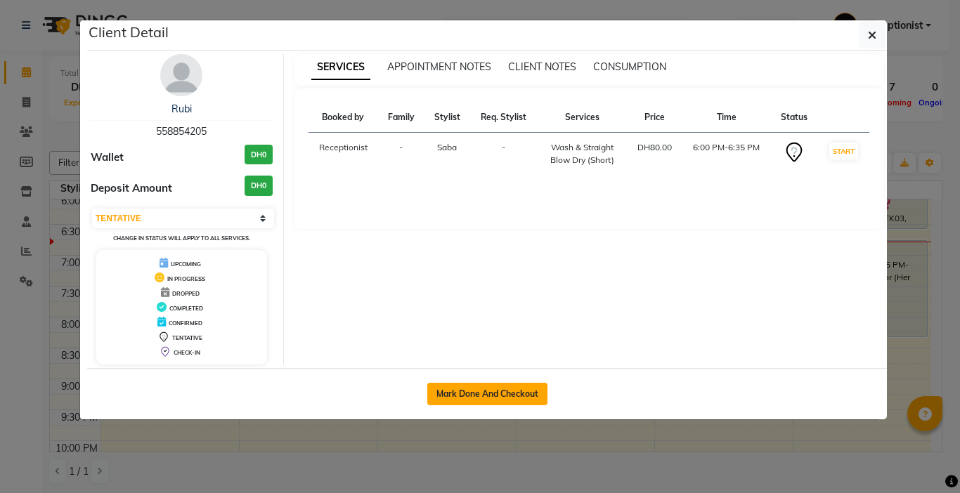
click at [499, 394] on button "Mark Done And Checkout" at bounding box center [487, 394] width 120 height 22
select select "service"
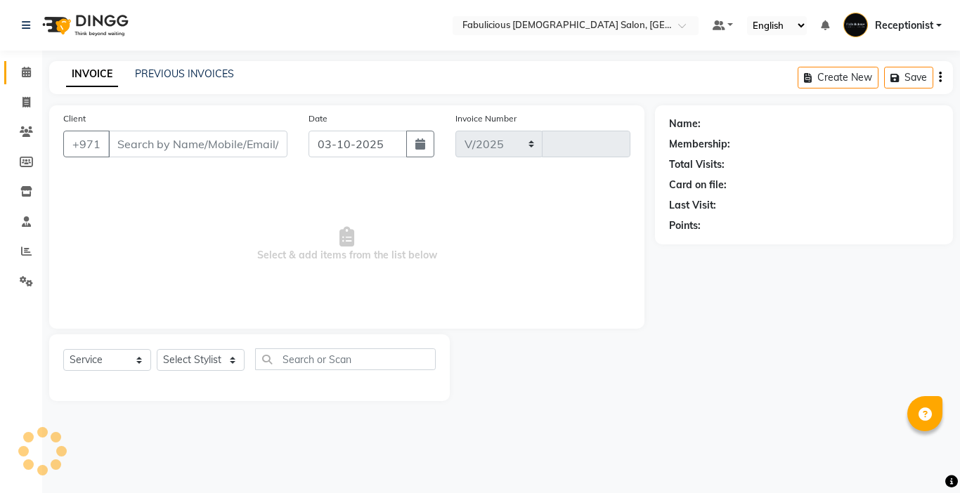
select select "738"
type input "2458"
type input "558854205"
select select "33271"
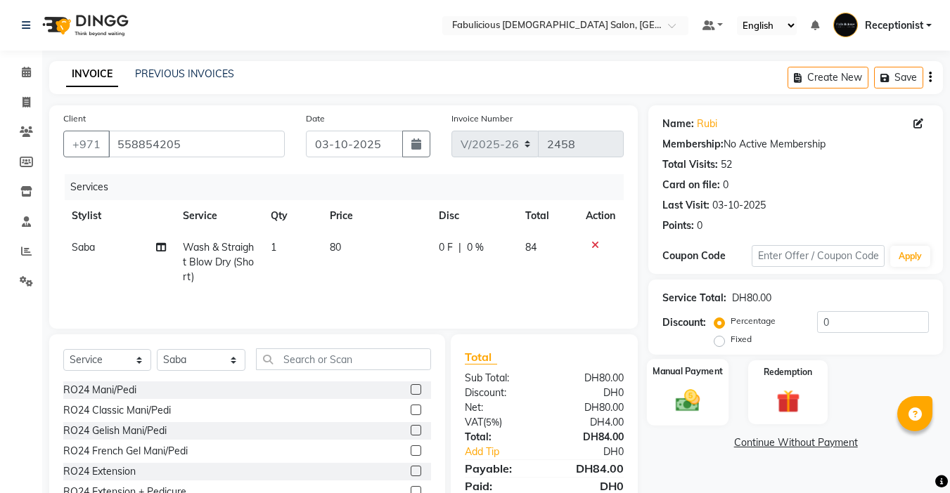
click at [687, 404] on img at bounding box center [687, 401] width 39 height 28
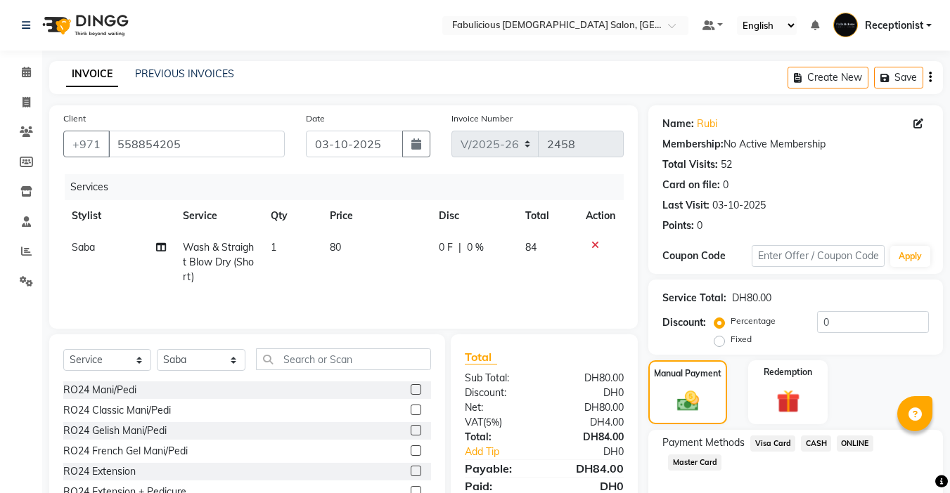
click at [697, 462] on span "Master Card" at bounding box center [694, 463] width 53 height 16
click at [803, 437] on span "CASH" at bounding box center [816, 444] width 30 height 16
click at [808, 432] on div "Payment Methods Visa Card CASH ONLINE Master Card Amount: 84 Note: Add Payment" at bounding box center [795, 492] width 295 height 124
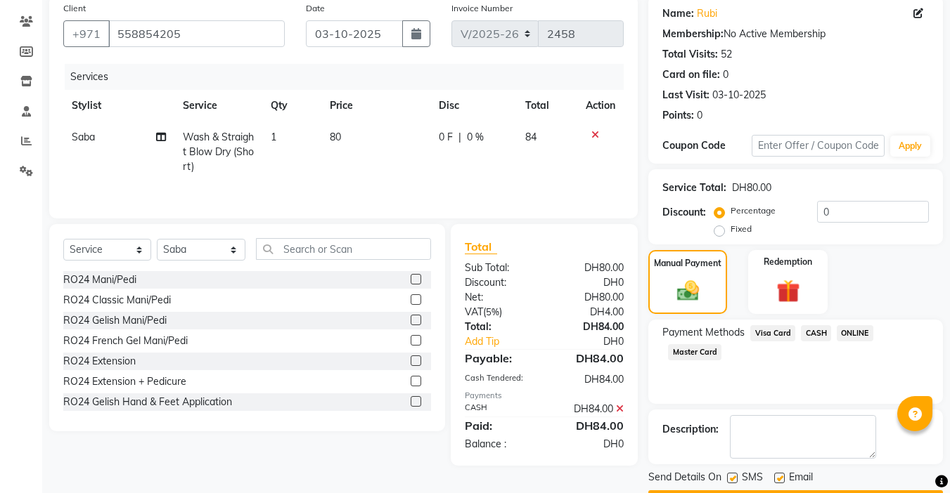
click at [782, 460] on div "Description:" at bounding box center [795, 437] width 295 height 55
click at [782, 491] on button "Checkout" at bounding box center [795, 502] width 295 height 22
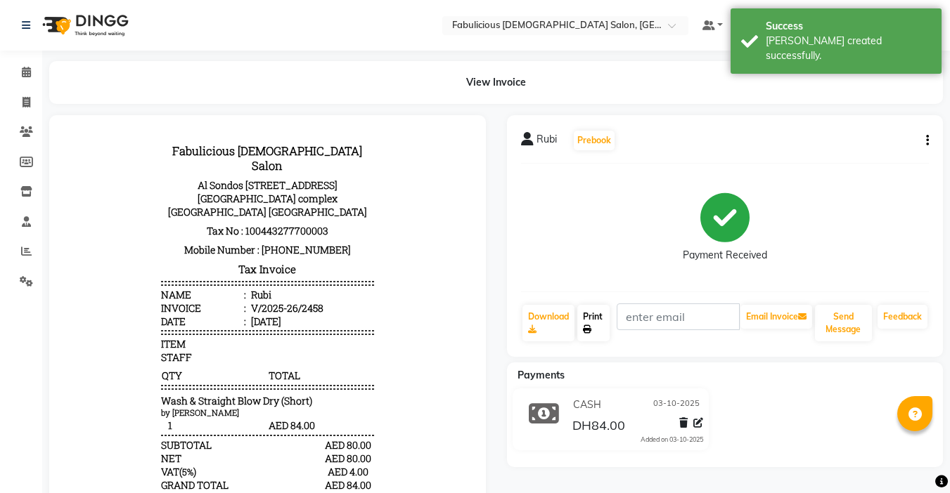
click at [589, 325] on icon at bounding box center [587, 329] width 8 height 8
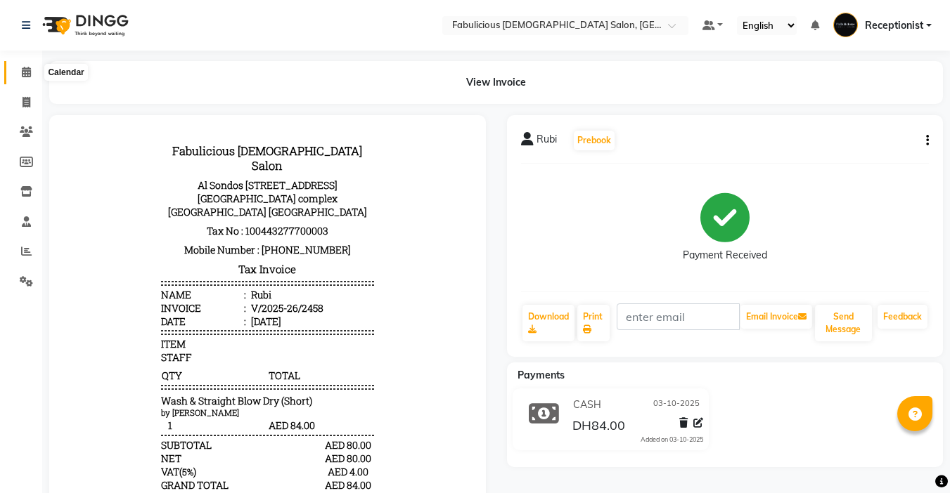
click at [25, 73] on icon at bounding box center [26, 72] width 9 height 11
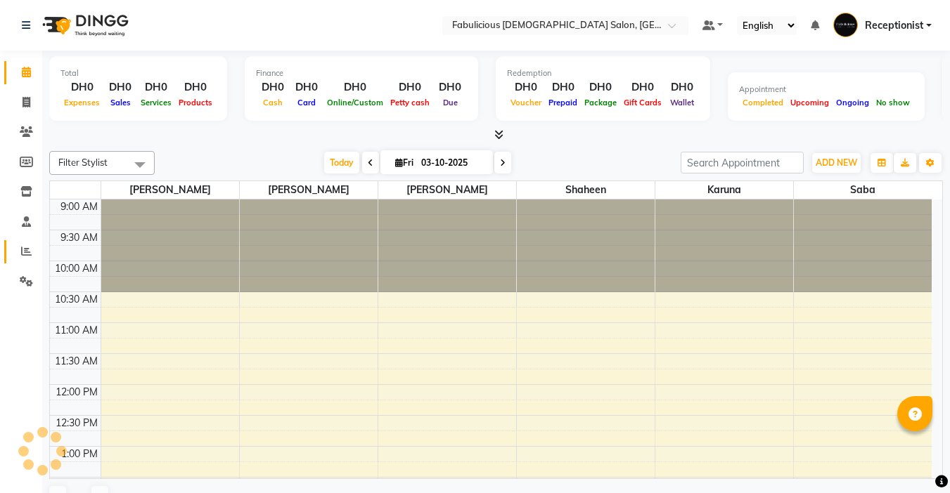
click at [24, 253] on icon at bounding box center [26, 251] width 11 height 11
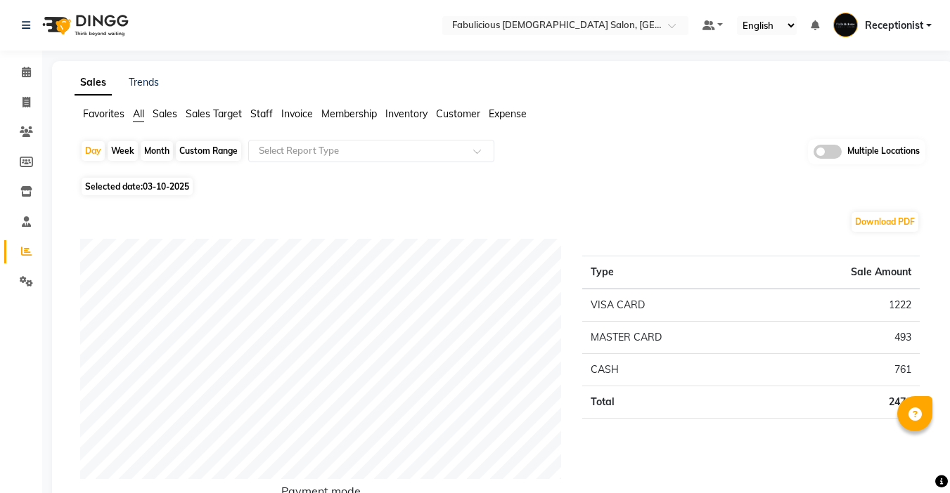
scroll to position [351, 0]
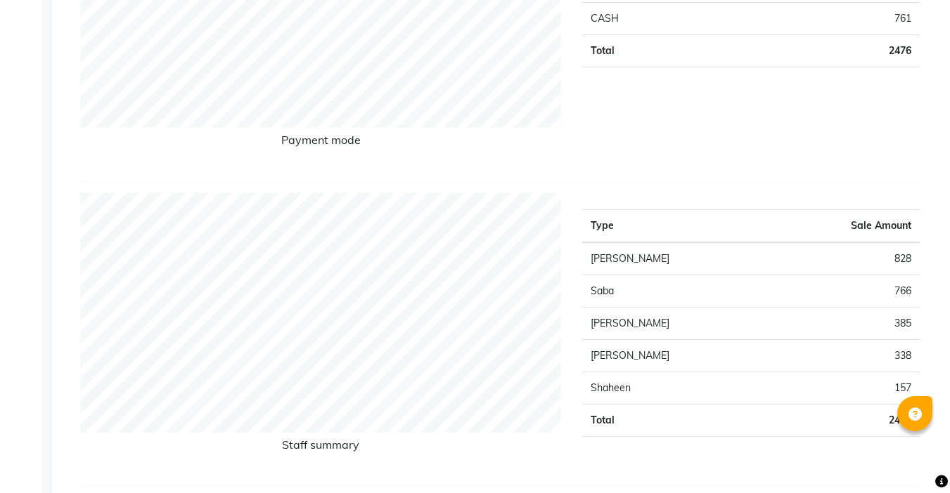
select select "10"
select select "2025"
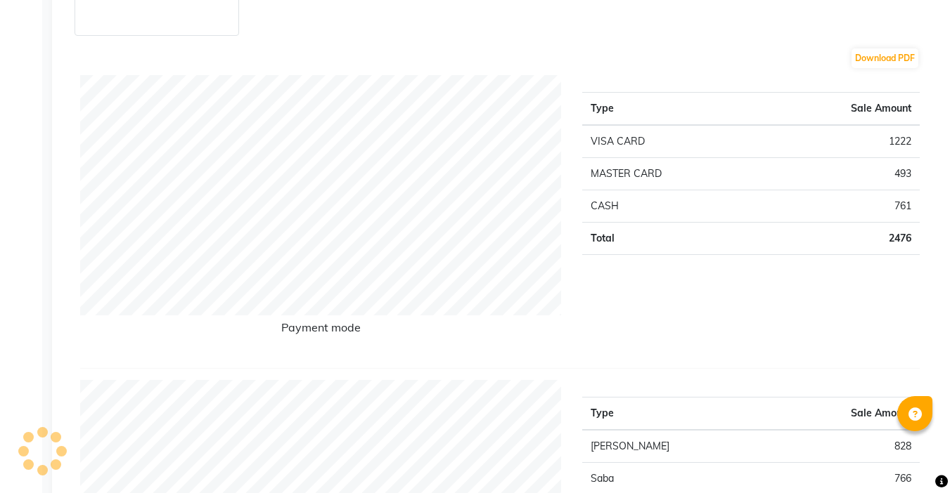
scroll to position [0, 0]
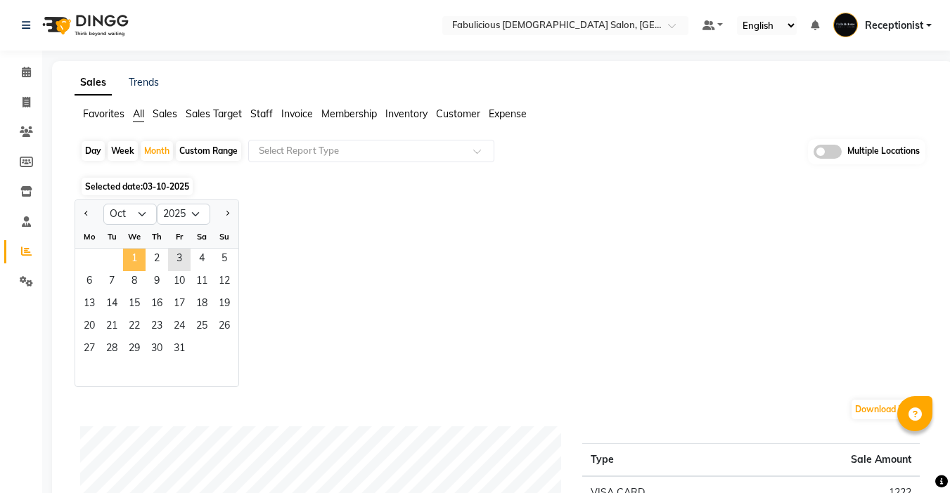
click at [136, 259] on span "1" at bounding box center [134, 260] width 22 height 22
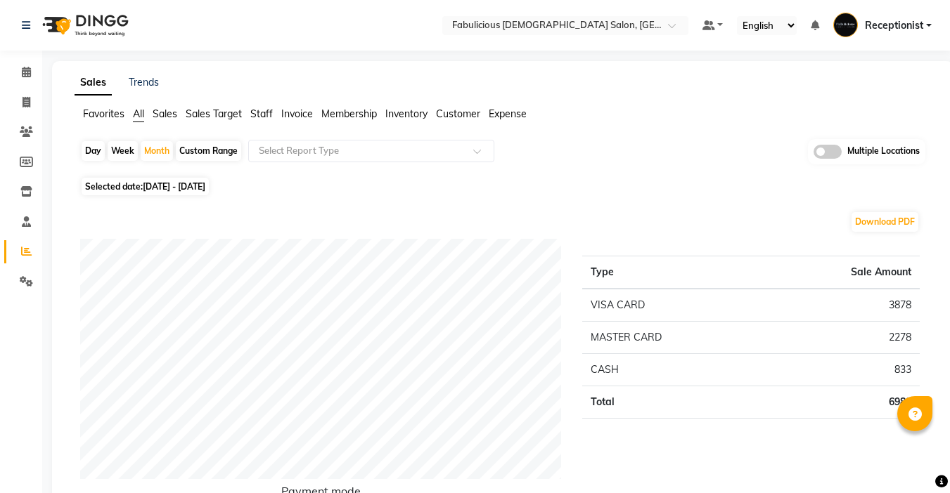
scroll to position [492, 0]
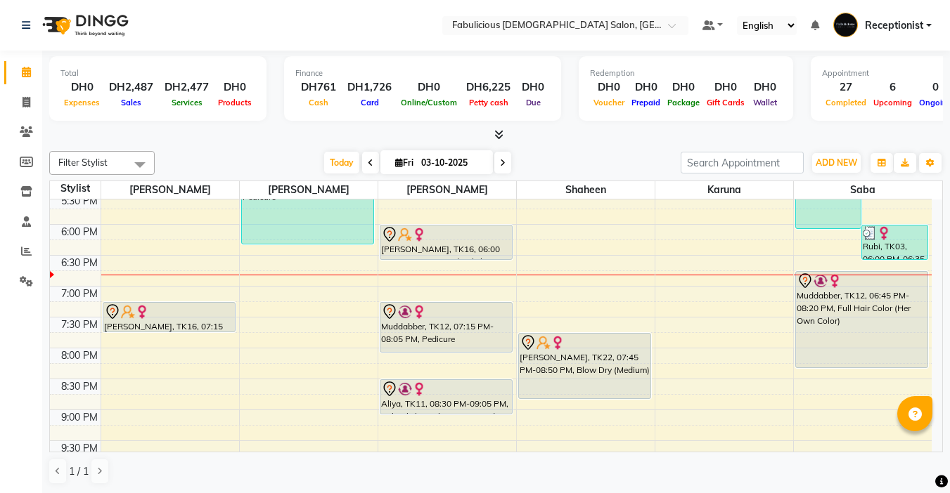
scroll to position [562, 0]
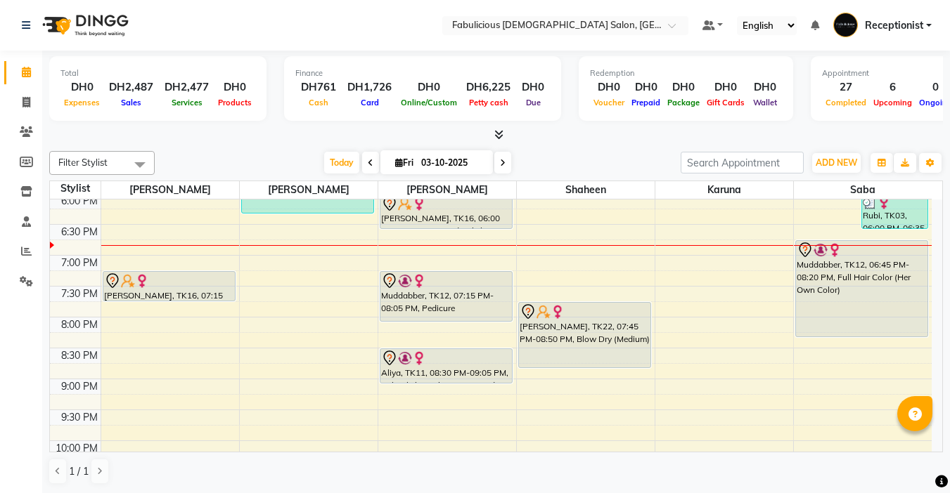
click at [502, 165] on icon at bounding box center [503, 163] width 6 height 8
type input "04-10-2025"
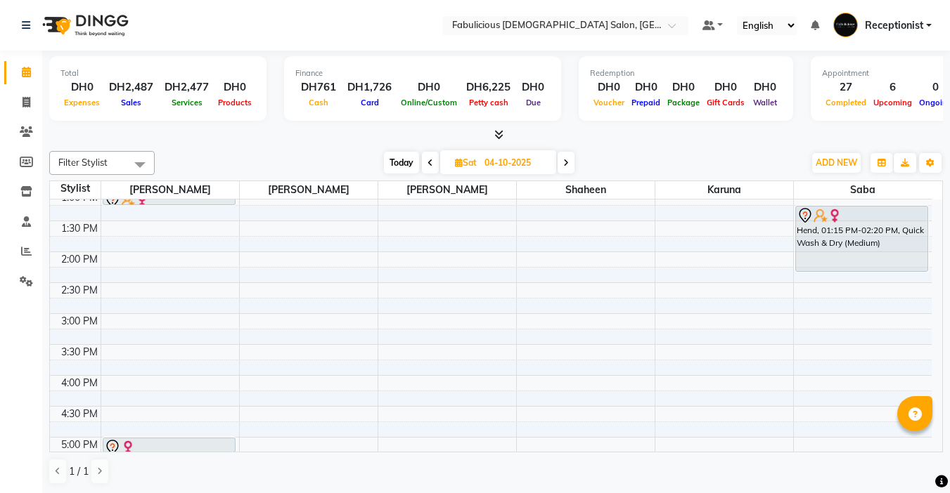
scroll to position [281, 0]
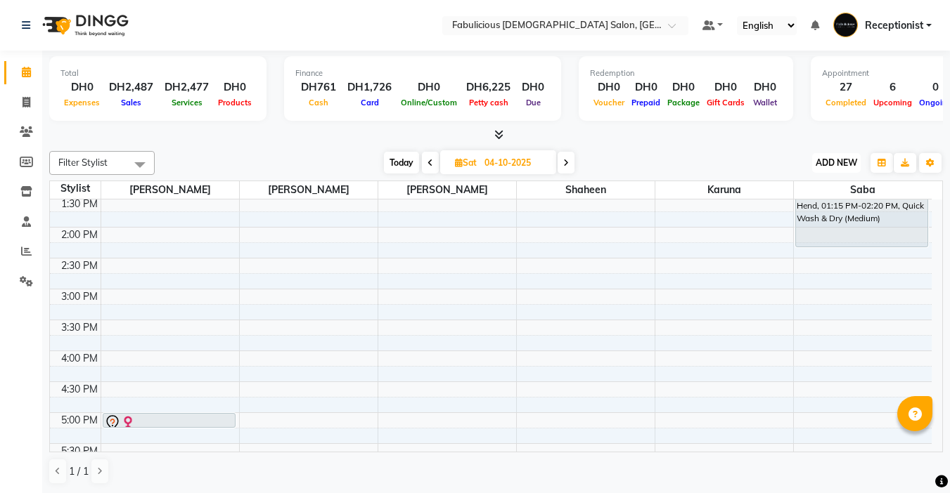
click at [825, 163] on span "ADD NEW" at bounding box center [835, 162] width 41 height 11
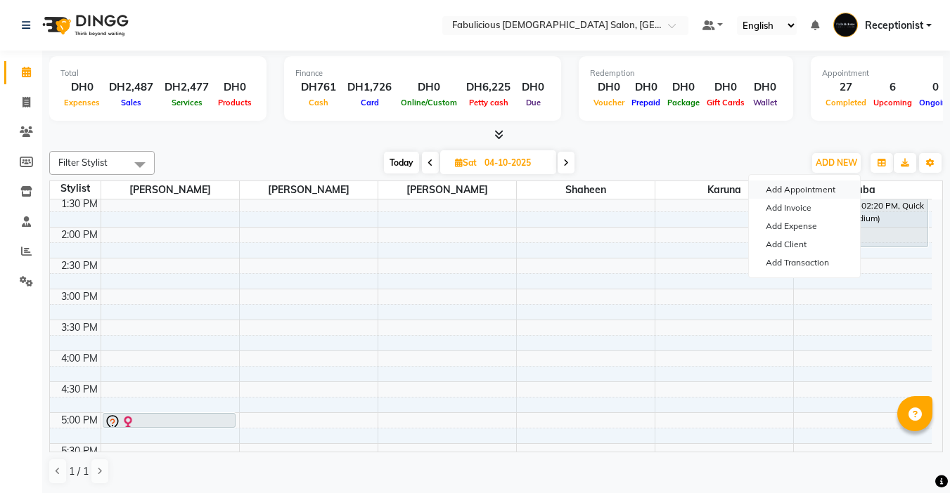
click at [782, 188] on button "Add Appointment" at bounding box center [804, 190] width 111 height 18
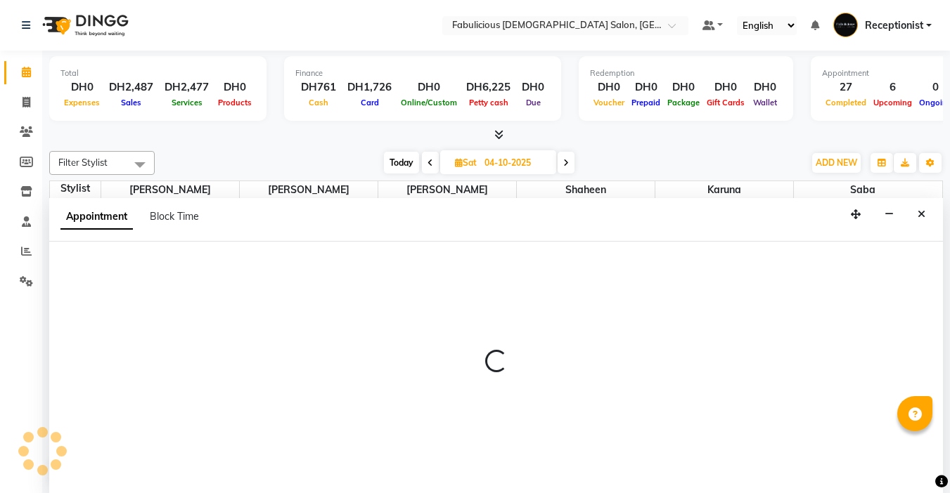
select select "tentative"
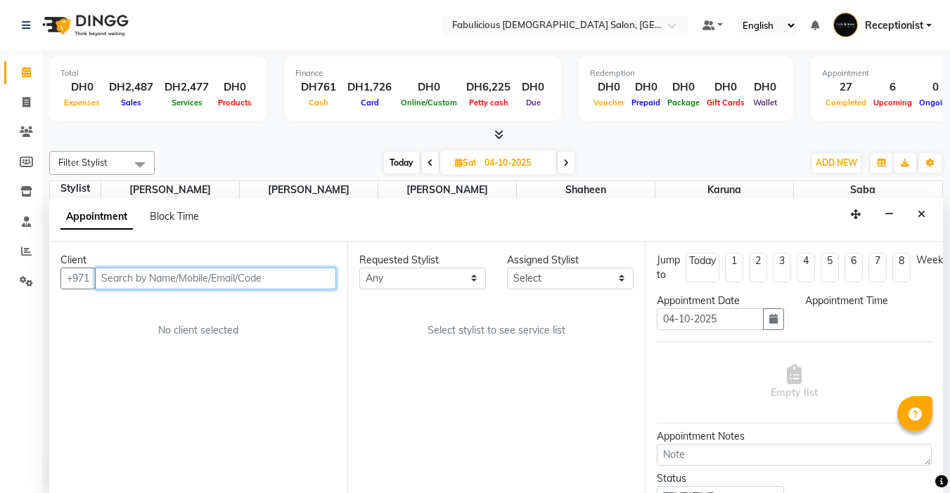
scroll to position [1, 0]
select select "600"
click at [171, 283] on input "text" at bounding box center [215, 278] width 241 height 22
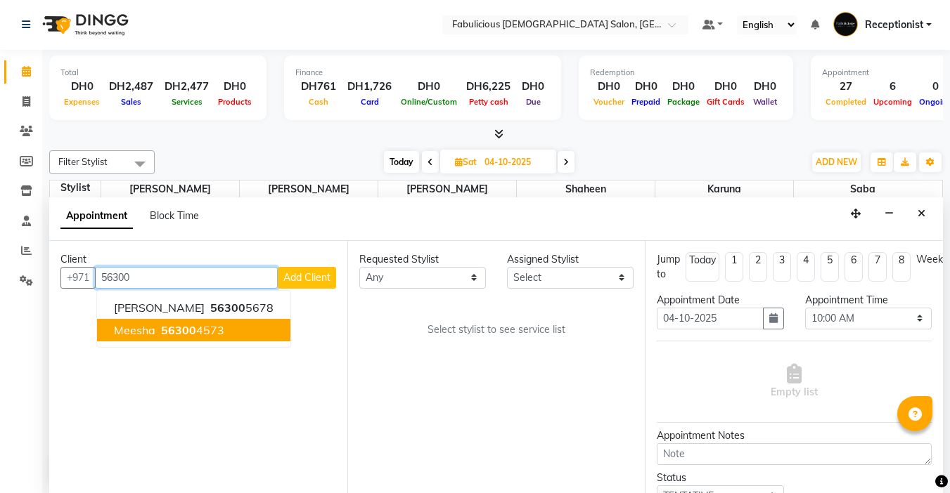
click at [126, 332] on span "Meesha" at bounding box center [134, 330] width 41 height 14
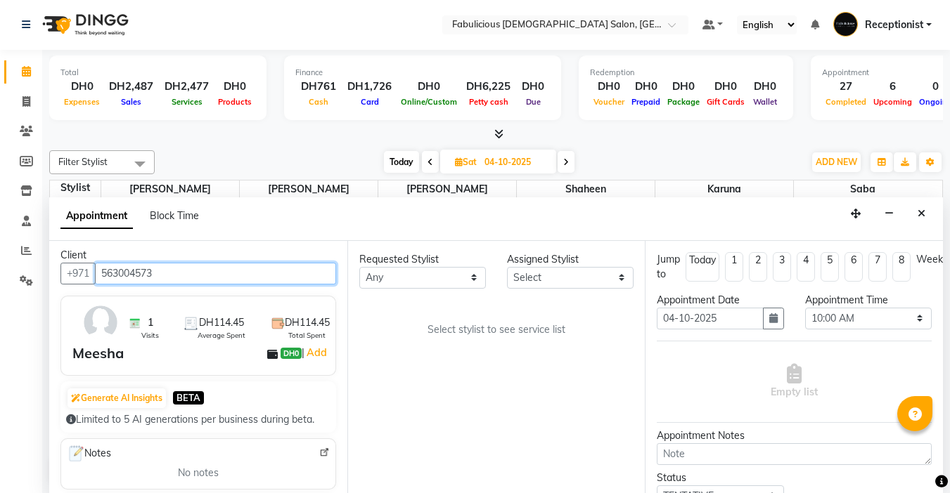
scroll to position [0, 0]
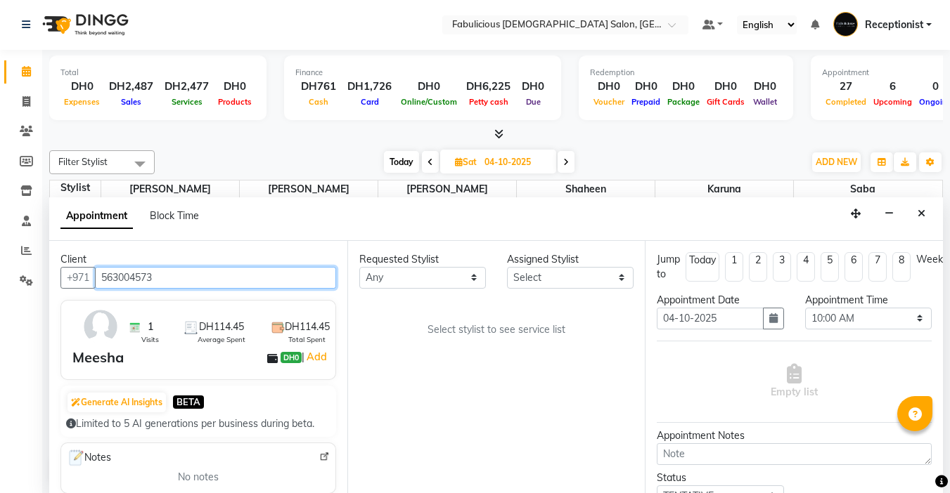
type input "563004573"
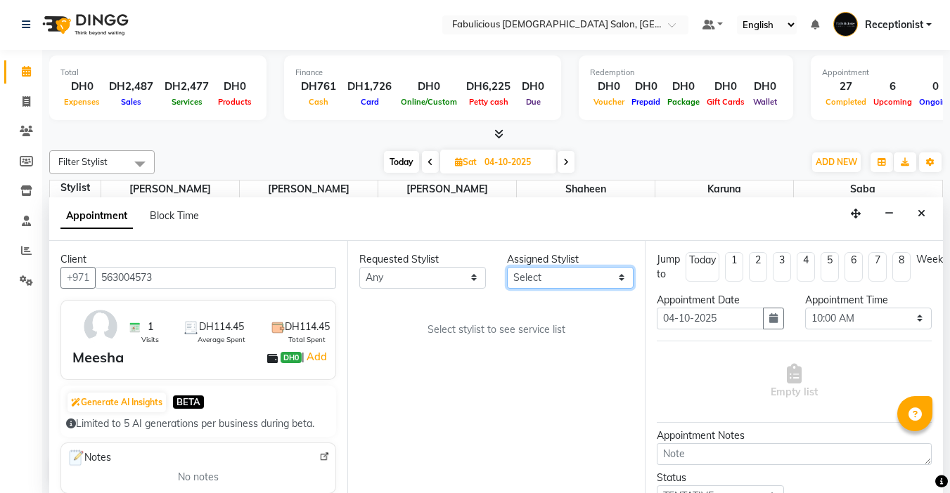
click at [562, 283] on select "Select [PERSON_NAME] [PERSON_NAME] [PERSON_NAME] [PERSON_NAME]" at bounding box center [570, 278] width 127 height 22
select select "11627"
click at [507, 267] on select "Select [PERSON_NAME] [PERSON_NAME] [PERSON_NAME] [PERSON_NAME]" at bounding box center [570, 278] width 127 height 22
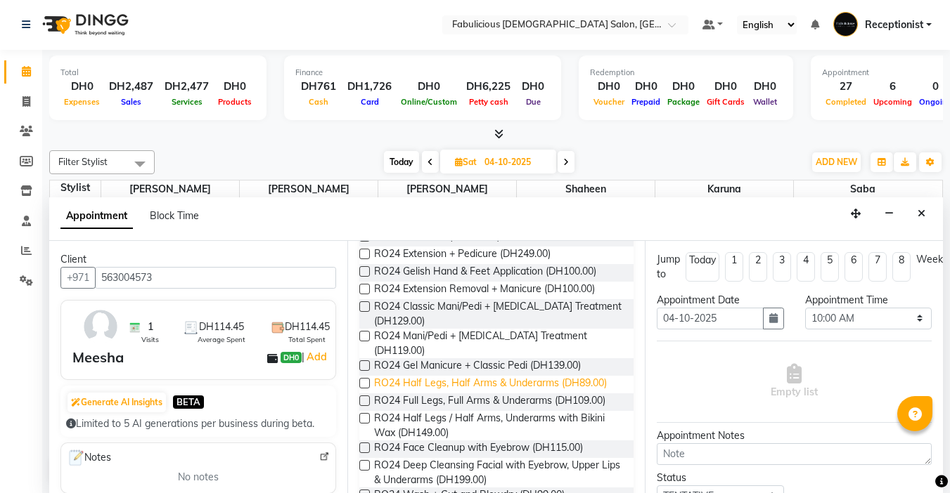
scroll to position [281, 0]
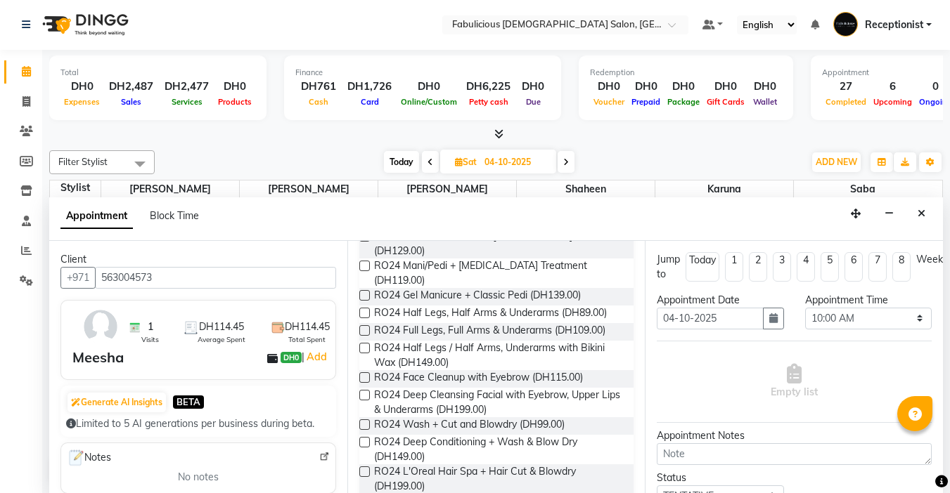
click at [368, 325] on label at bounding box center [364, 330] width 11 height 11
click at [368, 328] on input "checkbox" at bounding box center [363, 332] width 9 height 9
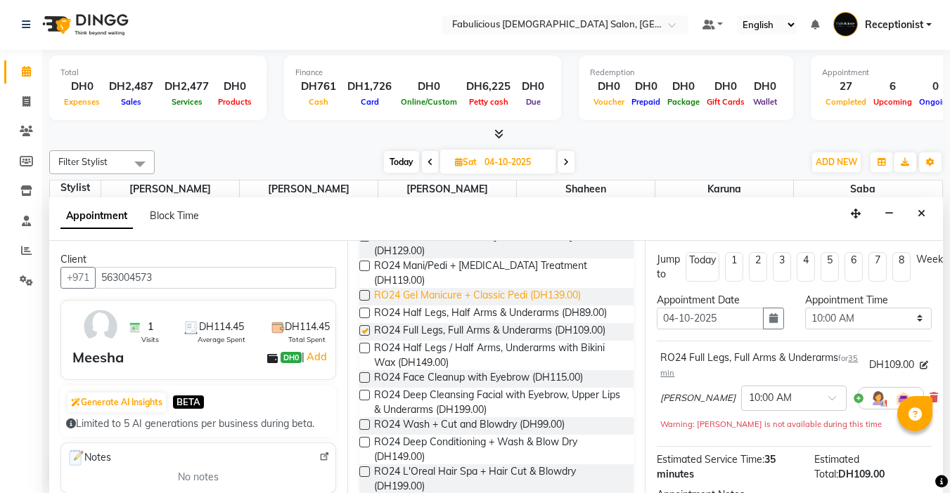
checkbox input "false"
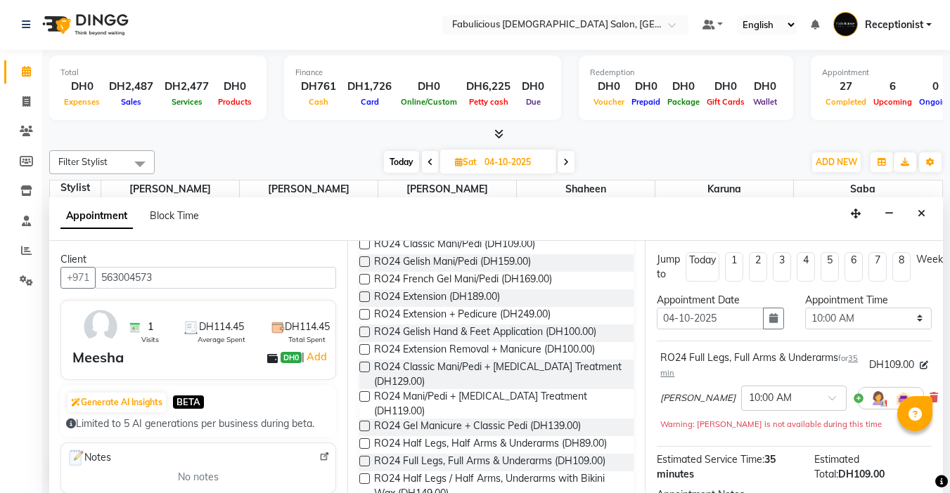
scroll to position [0, 0]
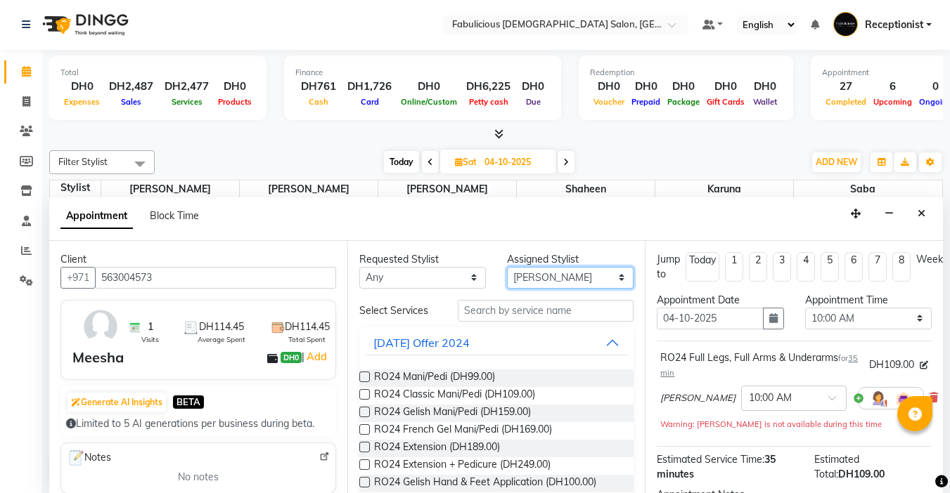
click at [542, 270] on select "Select [PERSON_NAME] [PERSON_NAME] [PERSON_NAME] [PERSON_NAME]" at bounding box center [570, 278] width 127 height 22
select select "11631"
click at [507, 267] on select "Select [PERSON_NAME] [PERSON_NAME] [PERSON_NAME] [PERSON_NAME]" at bounding box center [570, 278] width 127 height 22
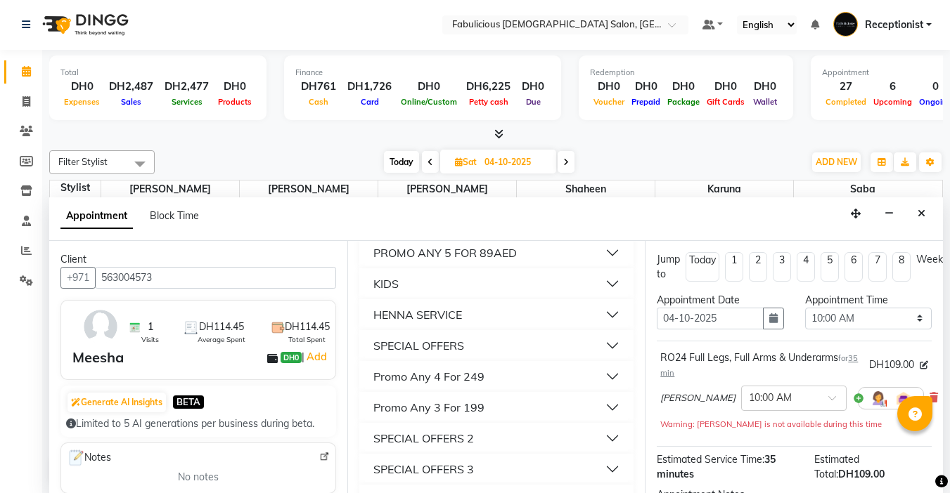
scroll to position [1265, 0]
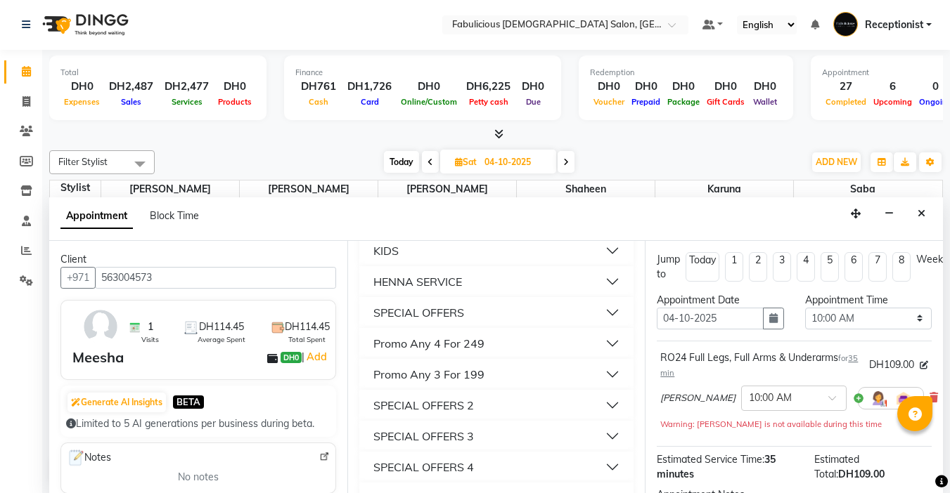
click at [448, 321] on div "SPECIAL OFFERS" at bounding box center [418, 312] width 91 height 17
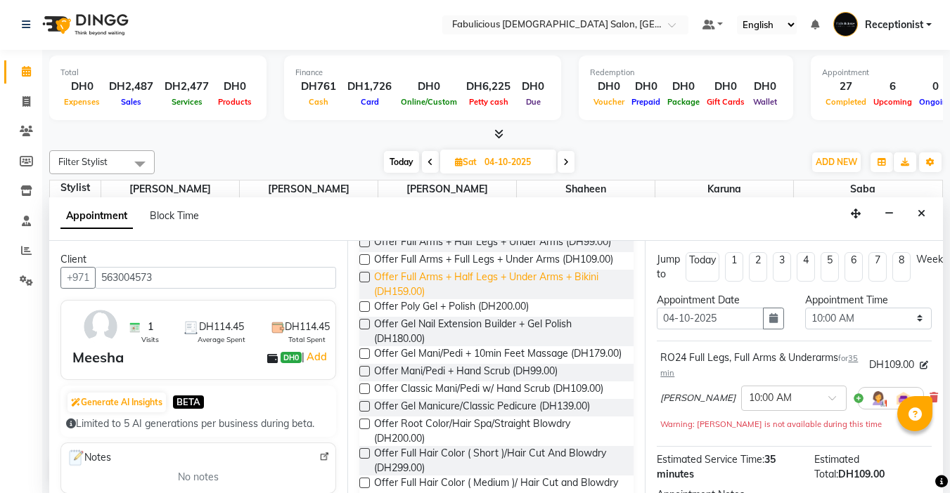
scroll to position [1547, 0]
click at [364, 229] on label at bounding box center [364, 224] width 11 height 11
click at [364, 230] on input "checkbox" at bounding box center [363, 225] width 9 height 9
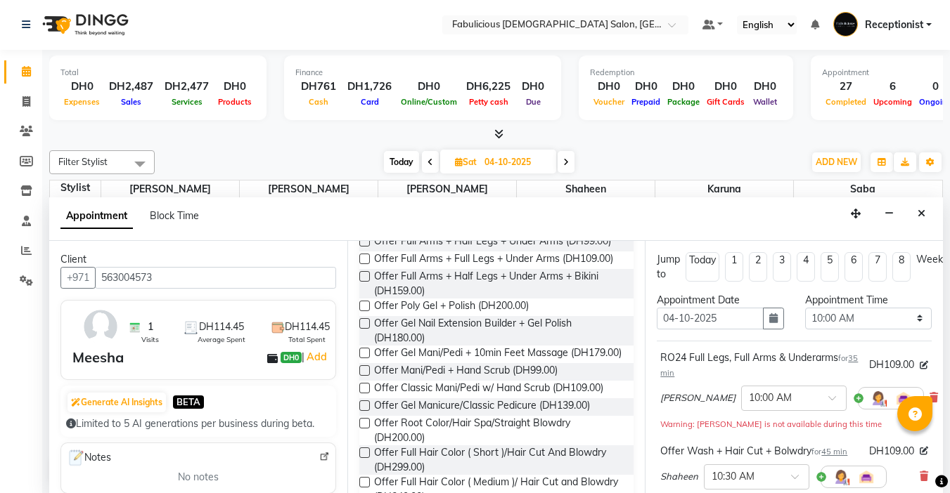
checkbox input "false"
click at [911, 319] on select "Select 10:00 AM 10:15 AM 10:30 AM 10:45 AM 11:00 AM 11:15 AM 11:30 AM 11:45 AM …" at bounding box center [868, 319] width 127 height 22
select select "930"
click at [805, 308] on select "Select 10:00 AM 10:15 AM 10:30 AM 10:45 AM 11:00 AM 11:15 AM 11:30 AM 11:45 AM …" at bounding box center [868, 319] width 127 height 22
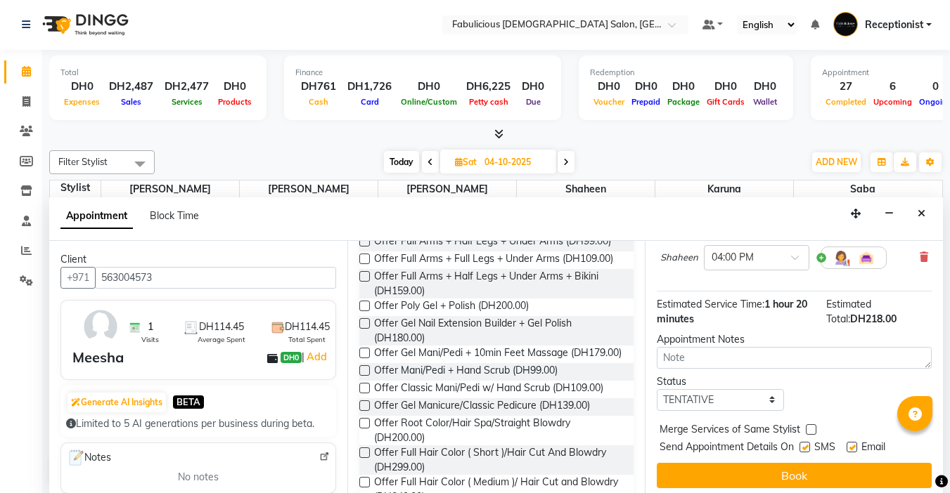
scroll to position [221, 0]
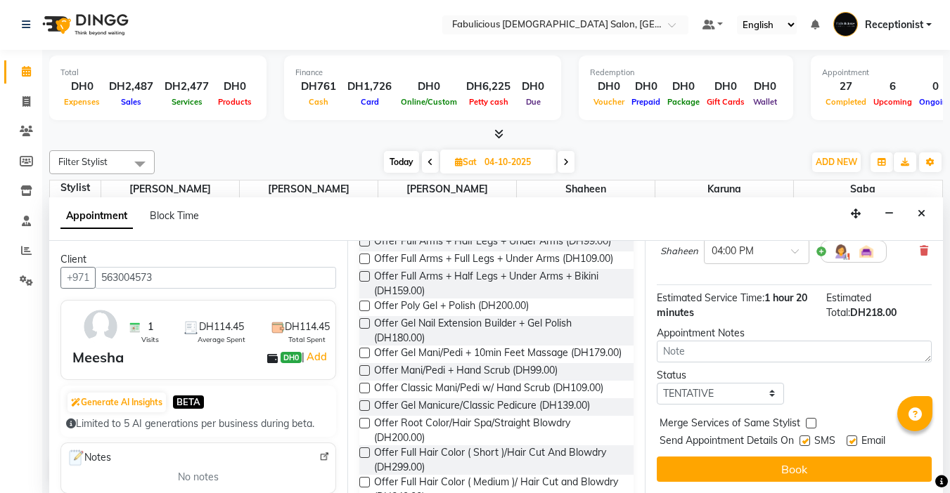
drag, startPoint x: 811, startPoint y: 411, endPoint x: 815, endPoint y: 421, distance: 11.0
click at [811, 418] on label at bounding box center [811, 423] width 11 height 11
click at [811, 420] on input "checkbox" at bounding box center [810, 424] width 9 height 9
checkbox input "true"
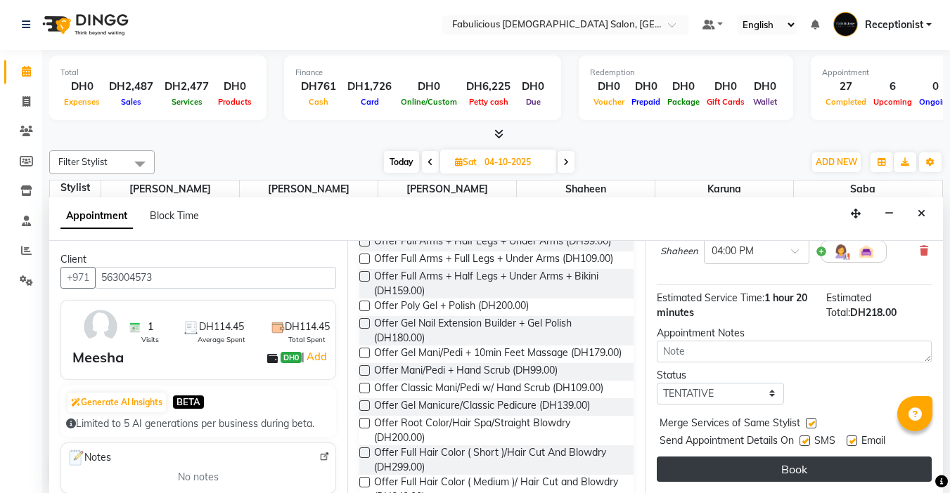
click at [779, 457] on button "Book" at bounding box center [794, 469] width 275 height 25
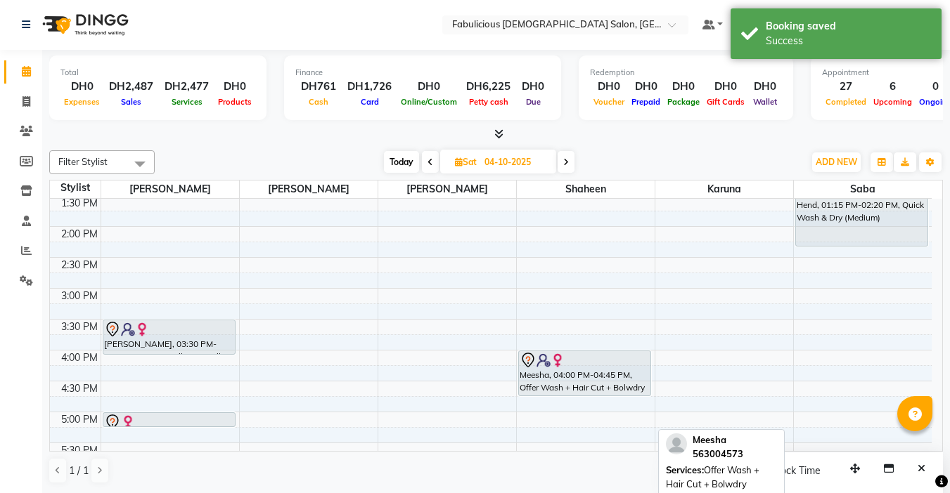
scroll to position [0, 0]
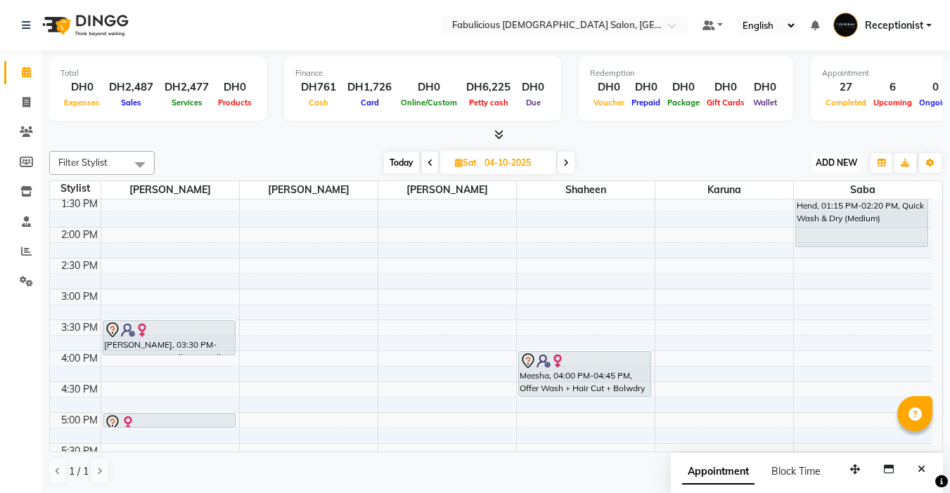
click at [820, 166] on span "ADD NEW" at bounding box center [835, 162] width 41 height 11
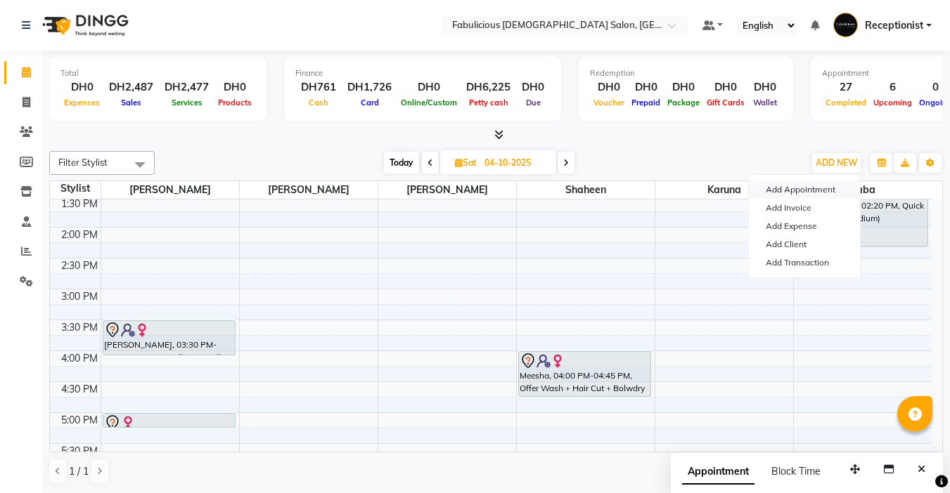
click at [780, 192] on button "Add Appointment" at bounding box center [804, 190] width 111 height 18
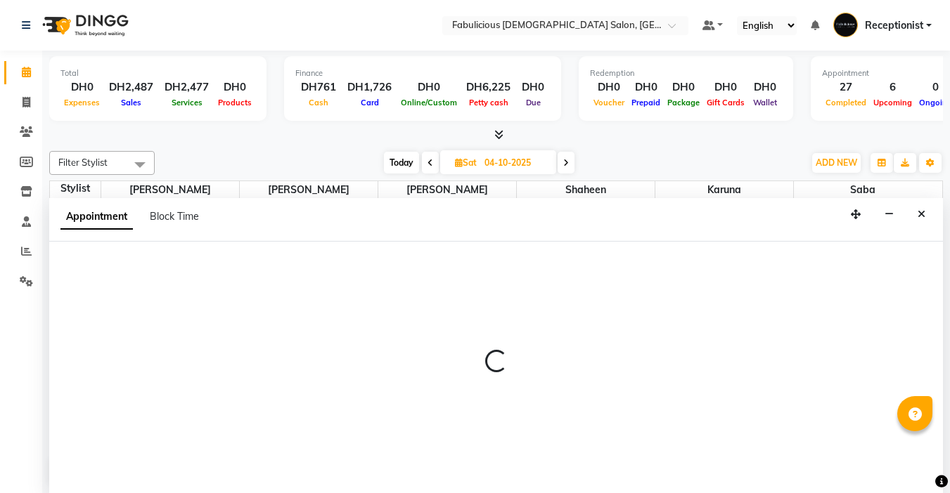
select select "tentative"
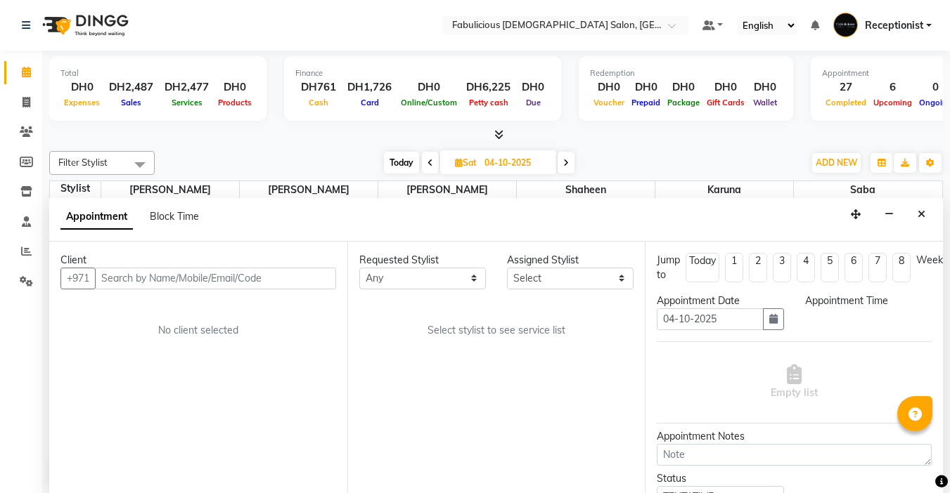
select select "600"
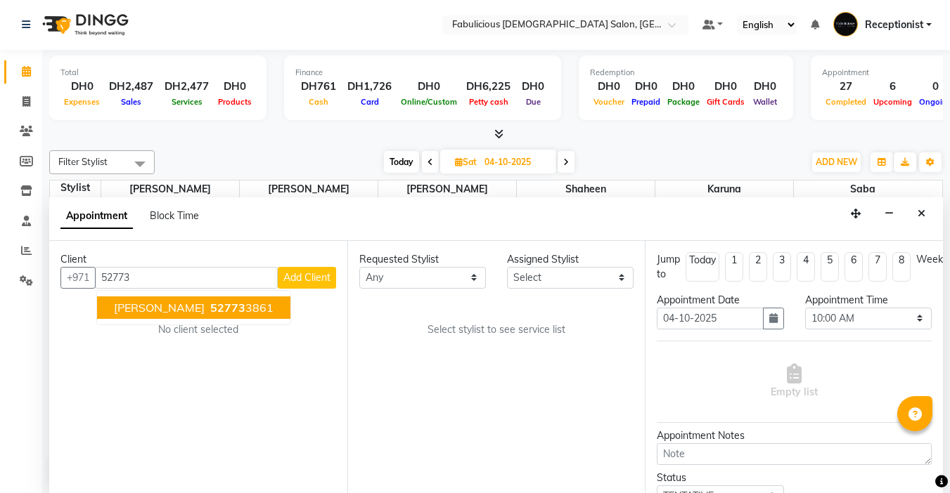
click at [126, 316] on button "[PERSON_NAME] 52773 3861" at bounding box center [193, 308] width 193 height 22
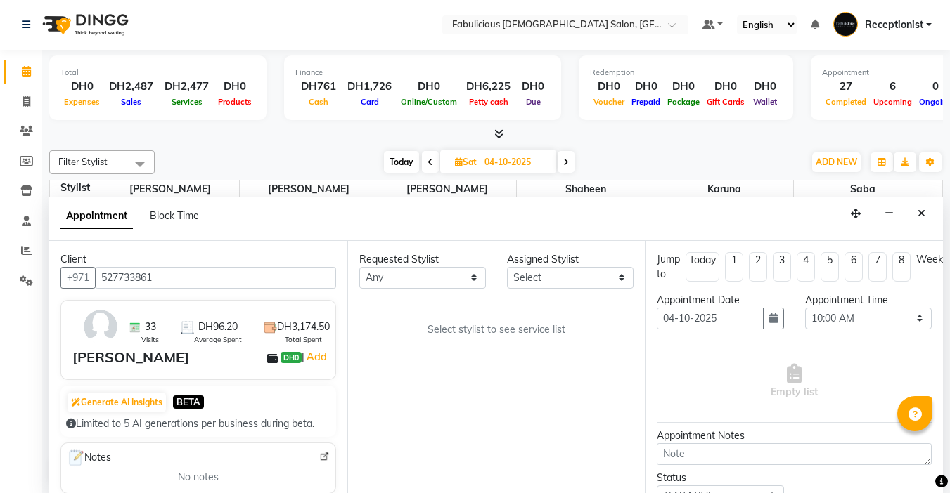
type input "527733861"
click at [560, 283] on select "Select [PERSON_NAME] [PERSON_NAME] [PERSON_NAME] [PERSON_NAME]" at bounding box center [570, 278] width 127 height 22
drag, startPoint x: 448, startPoint y: 282, endPoint x: 455, endPoint y: 286, distance: 7.6
click at [448, 282] on select "Any [PERSON_NAME] [PERSON_NAME] [PERSON_NAME] [PERSON_NAME]" at bounding box center [422, 278] width 127 height 22
select select "11630"
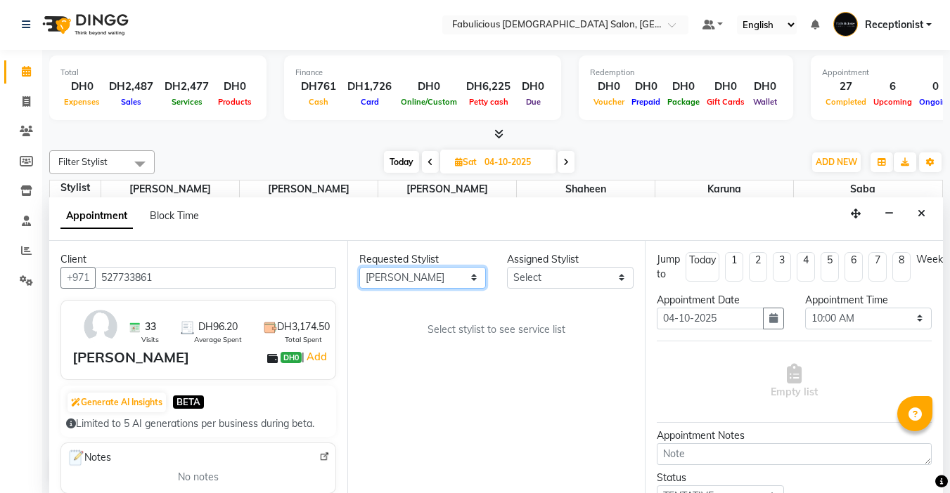
click at [359, 267] on select "Any [PERSON_NAME] [PERSON_NAME] [PERSON_NAME] [PERSON_NAME]" at bounding box center [422, 278] width 127 height 22
select select "11630"
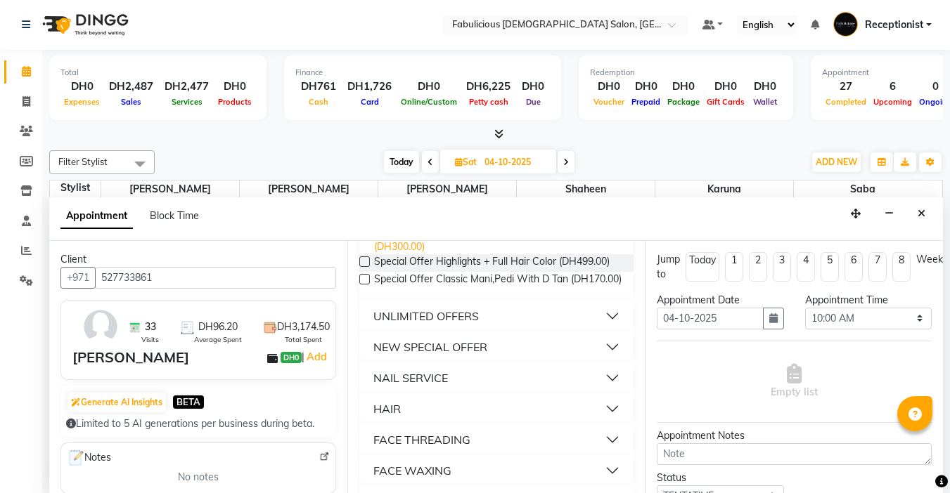
scroll to position [914, 0]
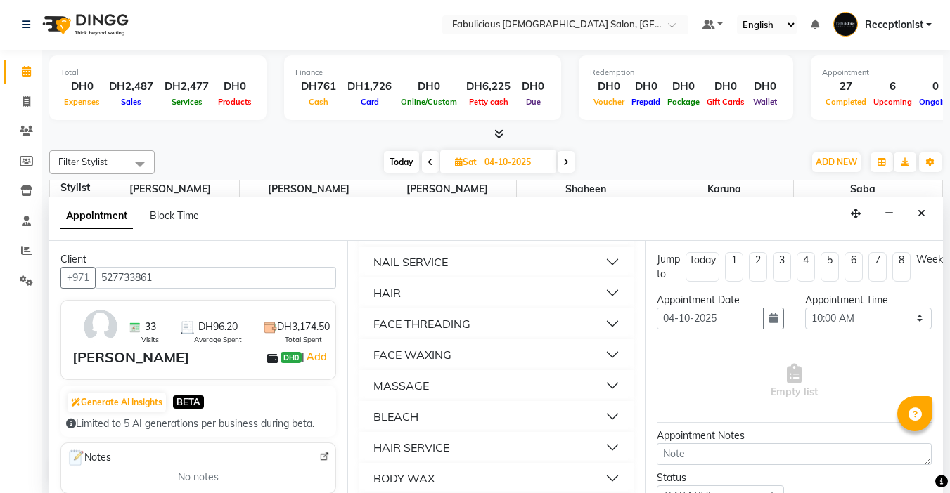
click at [389, 271] on div "NAIL SERVICE" at bounding box center [410, 262] width 75 height 17
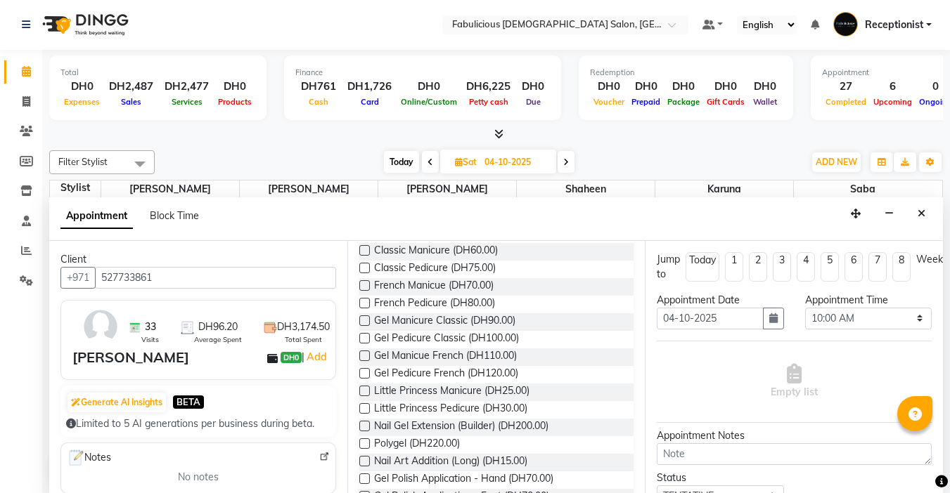
scroll to position [984, 0]
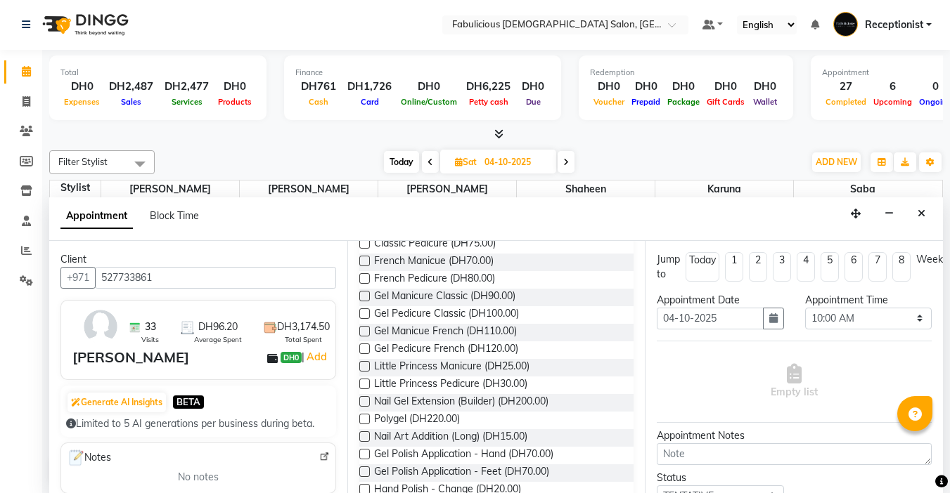
click at [359, 324] on div at bounding box center [363, 316] width 9 height 15
click at [363, 319] on label at bounding box center [364, 314] width 11 height 11
click at [363, 320] on input "checkbox" at bounding box center [363, 315] width 9 height 9
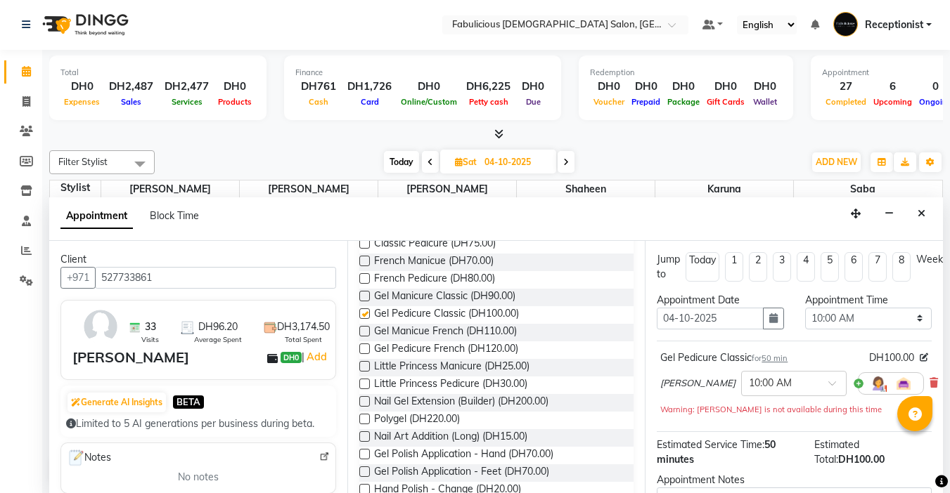
checkbox input "false"
click at [908, 318] on select "Select 10:00 AM 10:15 AM 10:30 AM 10:45 AM 11:00 AM 11:15 AM 11:30 AM 11:45 AM …" at bounding box center [868, 319] width 127 height 22
select select "1170"
click at [805, 308] on select "Select 10:00 AM 10:15 AM 10:30 AM 10:45 AM 11:00 AM 11:15 AM 11:30 AM 11:45 AM …" at bounding box center [868, 319] width 127 height 22
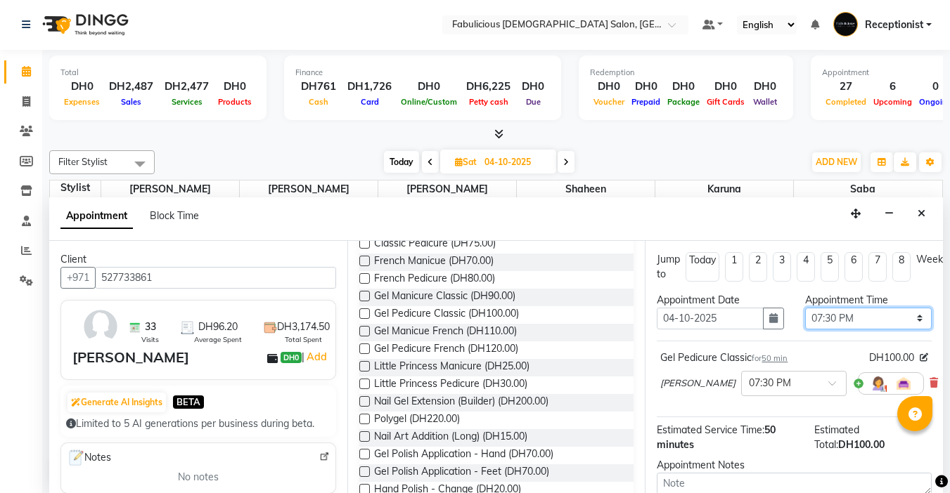
scroll to position [143, 0]
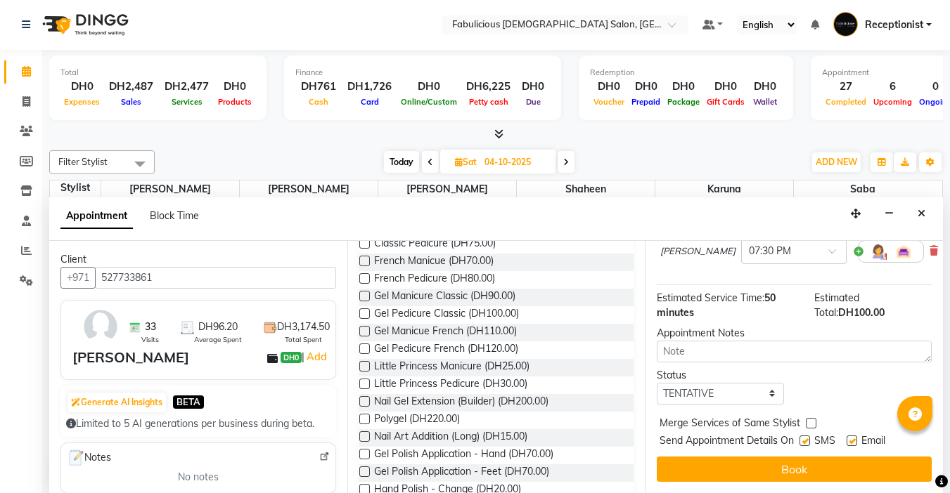
click at [811, 418] on label at bounding box center [811, 423] width 11 height 11
click at [811, 420] on input "checkbox" at bounding box center [810, 424] width 9 height 9
checkbox input "true"
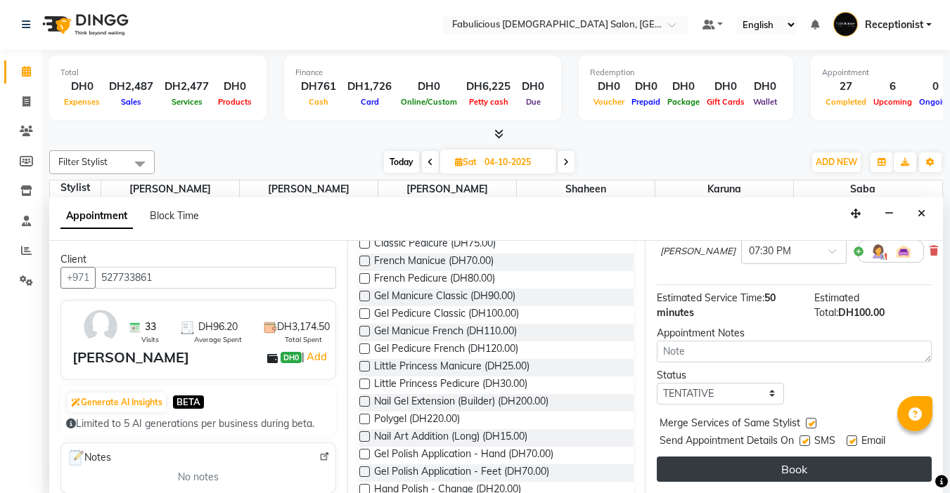
click at [808, 457] on button "Book" at bounding box center [794, 469] width 275 height 25
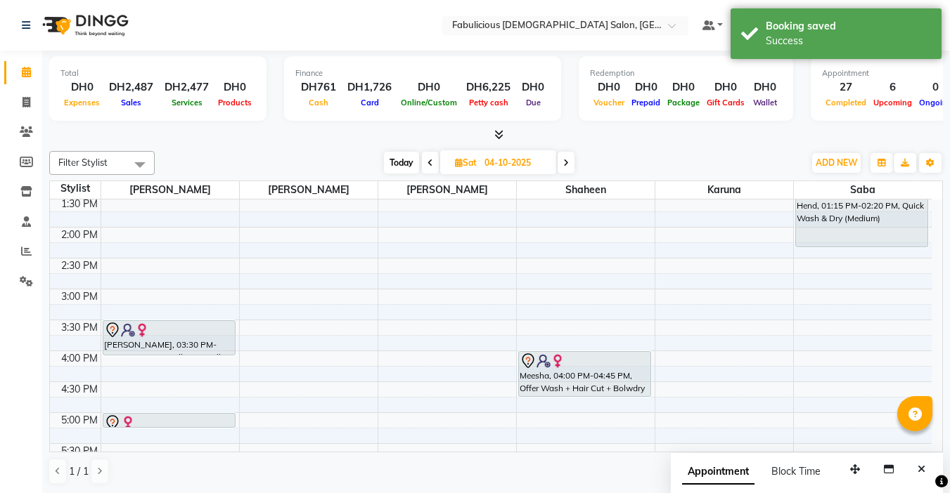
scroll to position [675, 0]
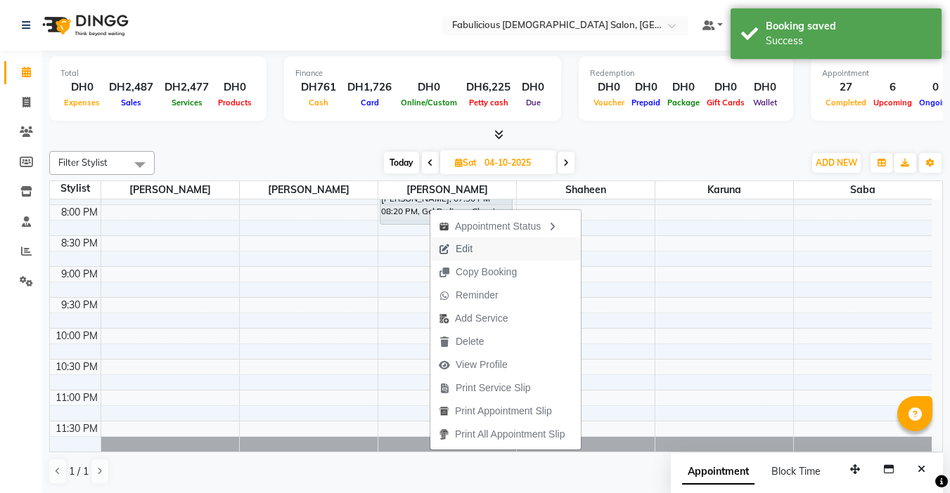
click at [461, 245] on span "Edit" at bounding box center [464, 249] width 17 height 15
select select "tentative"
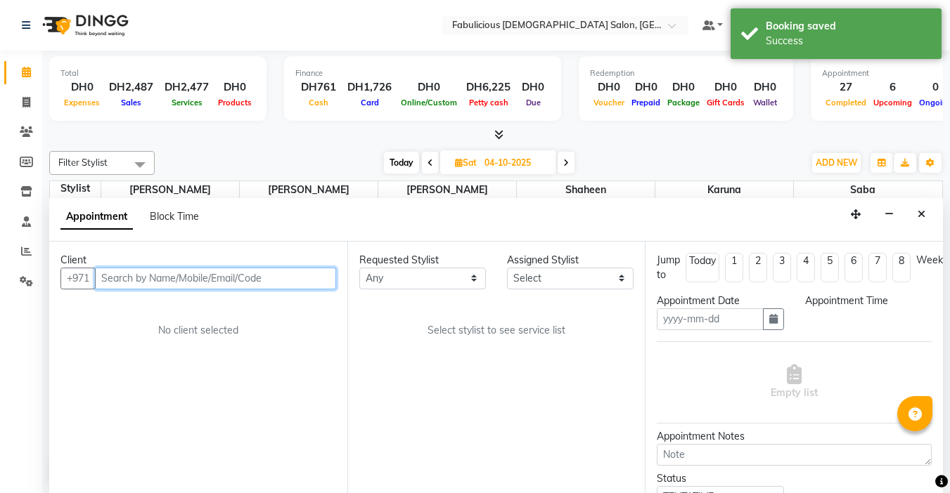
type input "04-10-2025"
select select "1170"
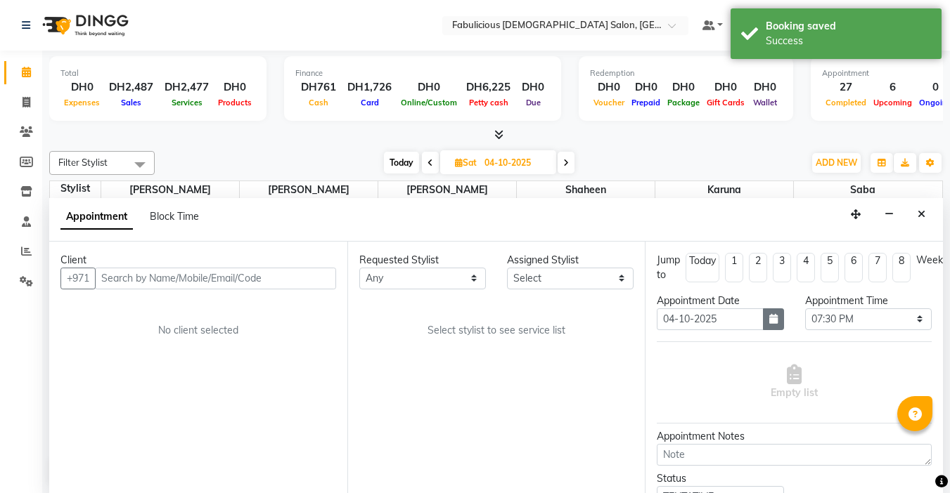
click at [770, 319] on icon "button" at bounding box center [773, 319] width 8 height 10
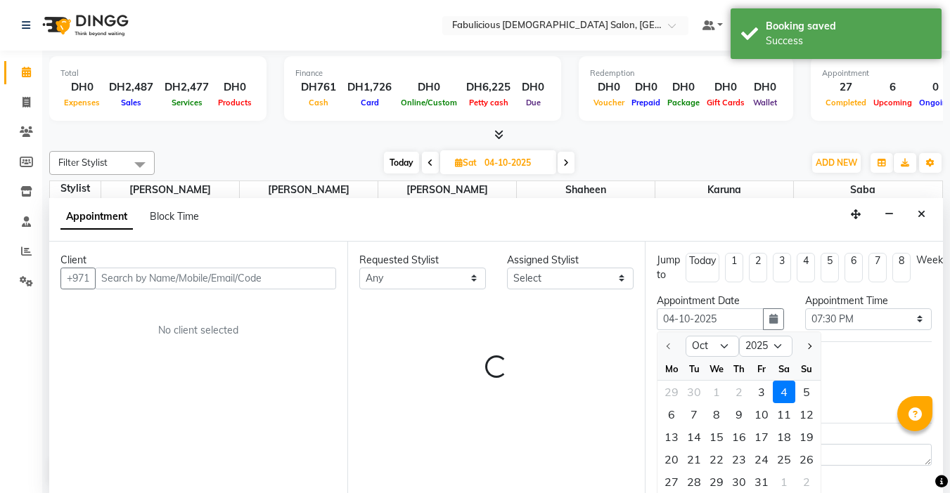
select select "11630"
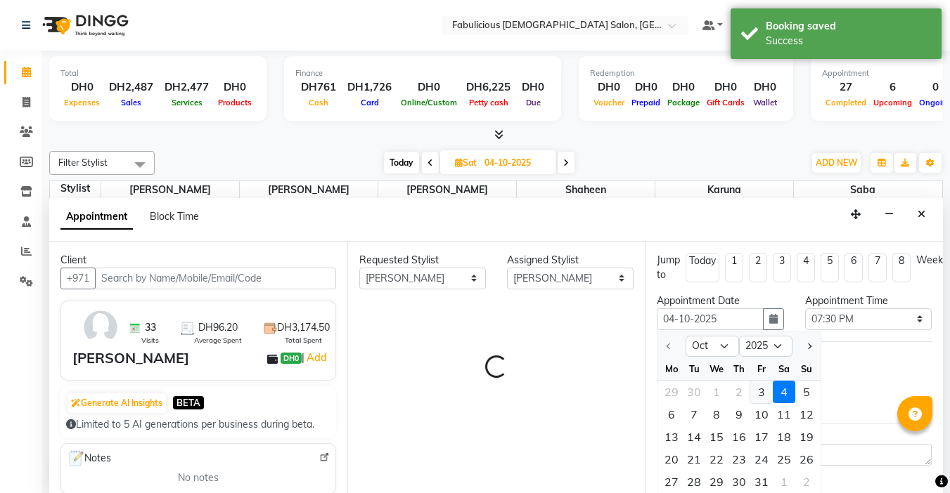
click at [758, 393] on div "3" at bounding box center [761, 392] width 22 height 22
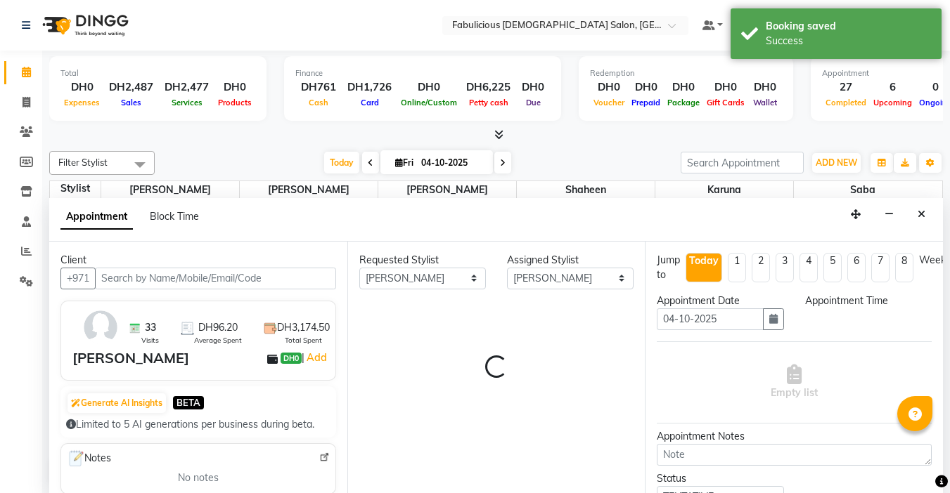
type input "03-10-2025"
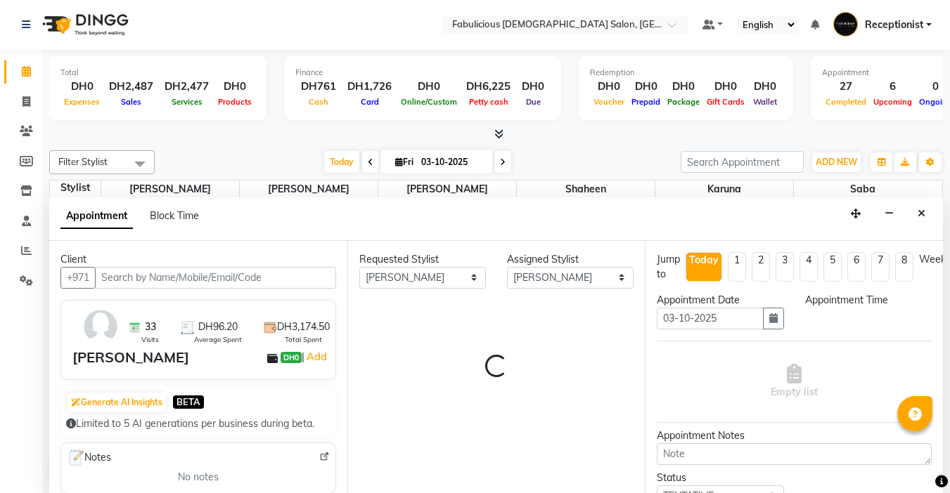
scroll to position [557, 0]
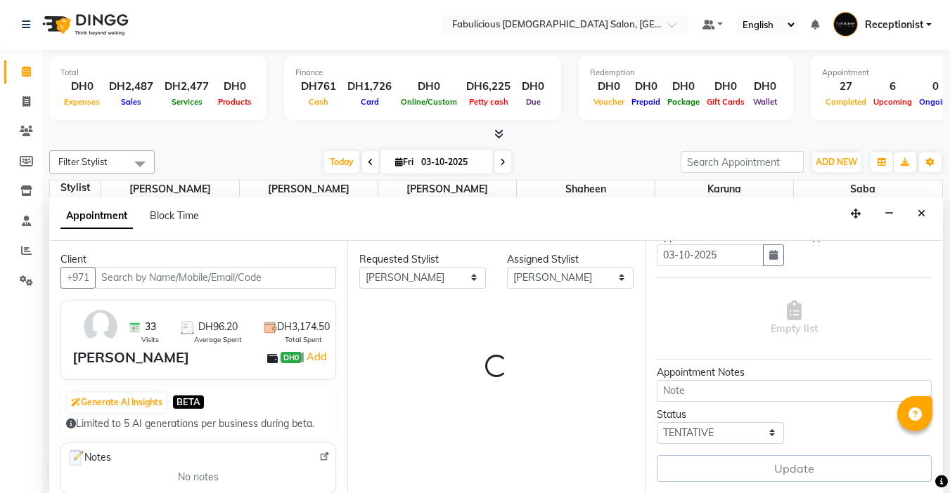
select select "1170"
select select "1134"
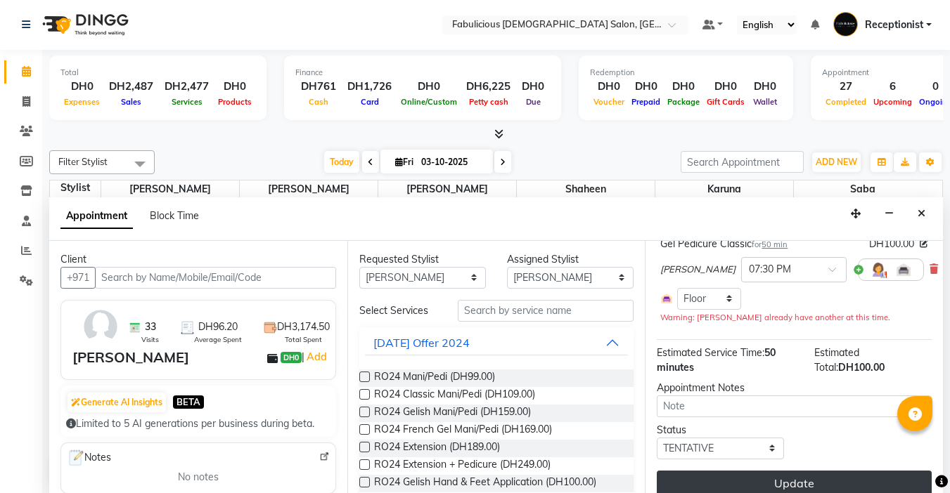
scroll to position [138, 0]
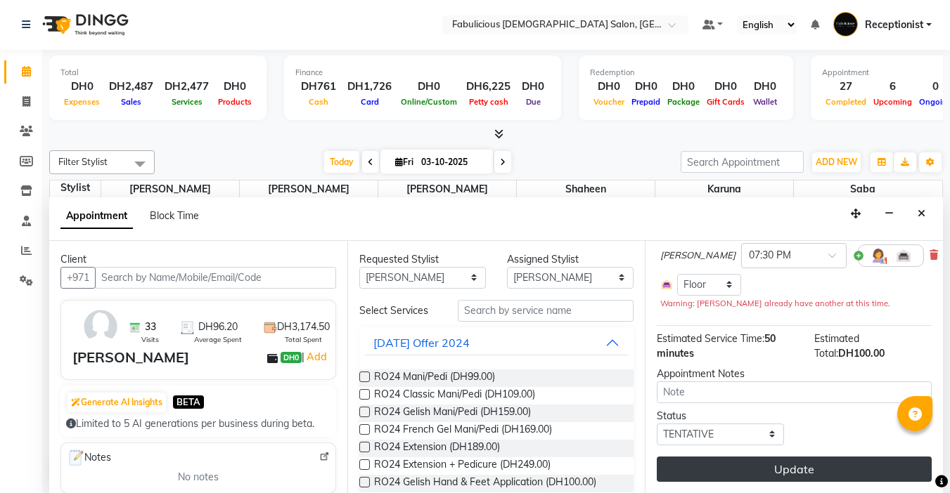
click at [785, 460] on button "Update" at bounding box center [794, 469] width 275 height 25
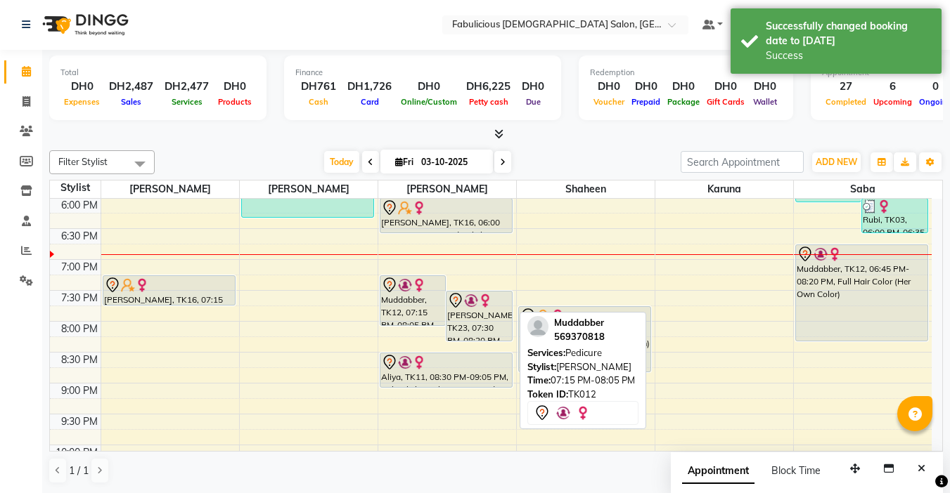
scroll to position [0, 0]
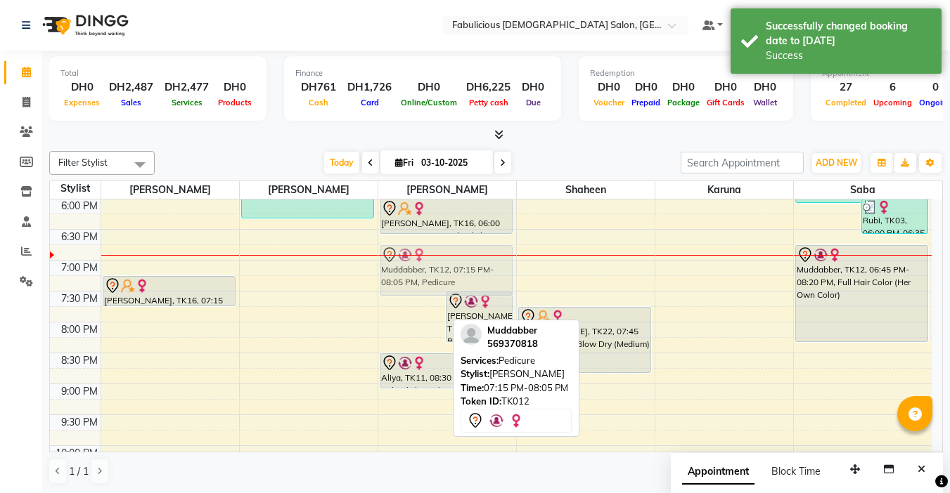
click at [420, 261] on div "Muddabber, TK12, 07:15 PM-08:05 PM, Pedicure [PERSON_NAME], TK23, 07:30 PM-08:2…" at bounding box center [447, 105] width 138 height 927
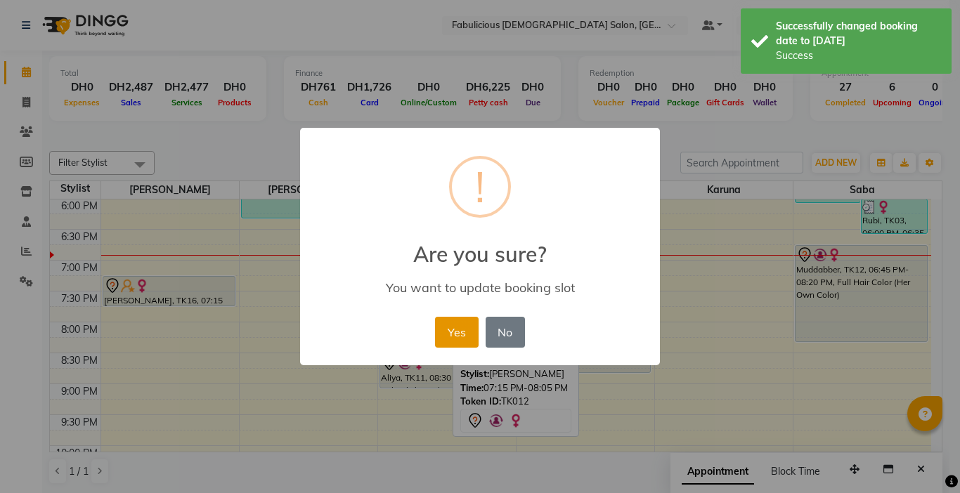
click at [443, 332] on button "Yes" at bounding box center [456, 332] width 43 height 31
